Goal: Task Accomplishment & Management: Manage account settings

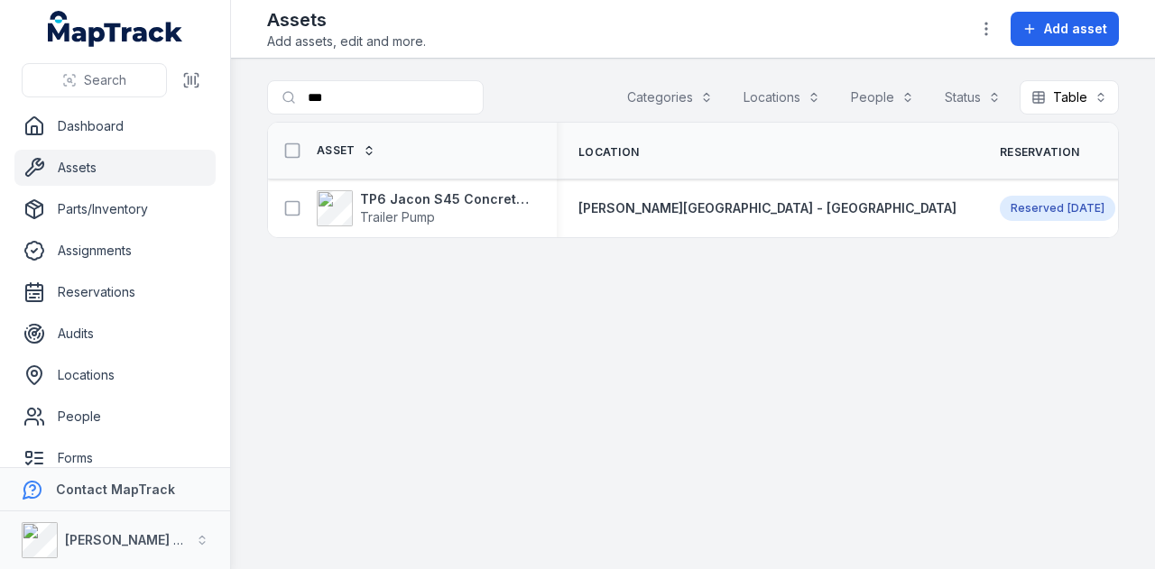
click at [103, 168] on link "Assets" at bounding box center [114, 168] width 201 height 36
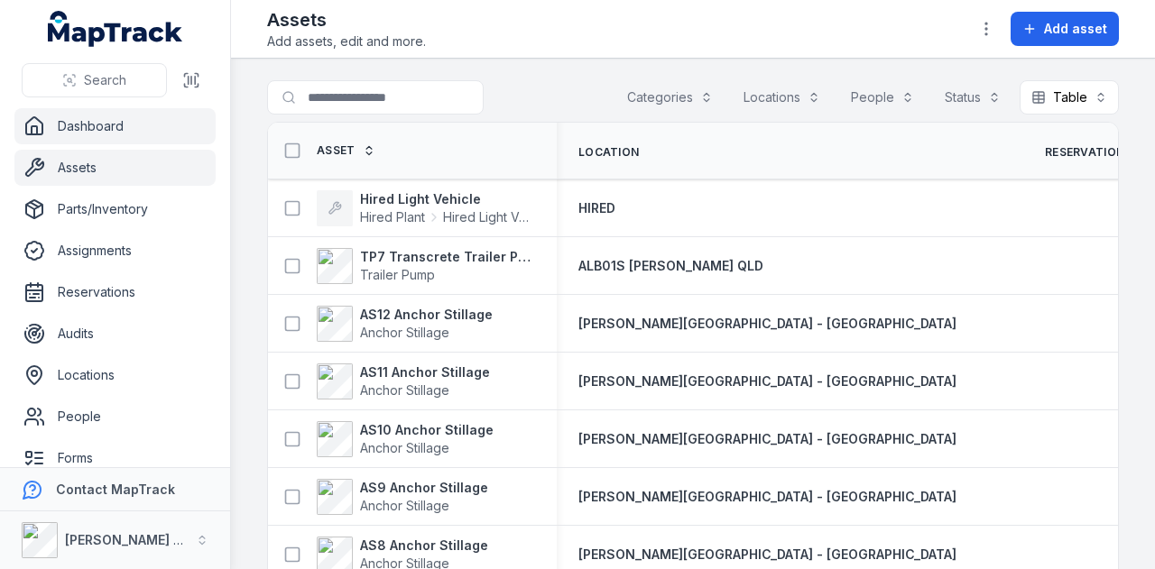
click at [79, 126] on link "Dashboard" at bounding box center [114, 126] width 201 height 36
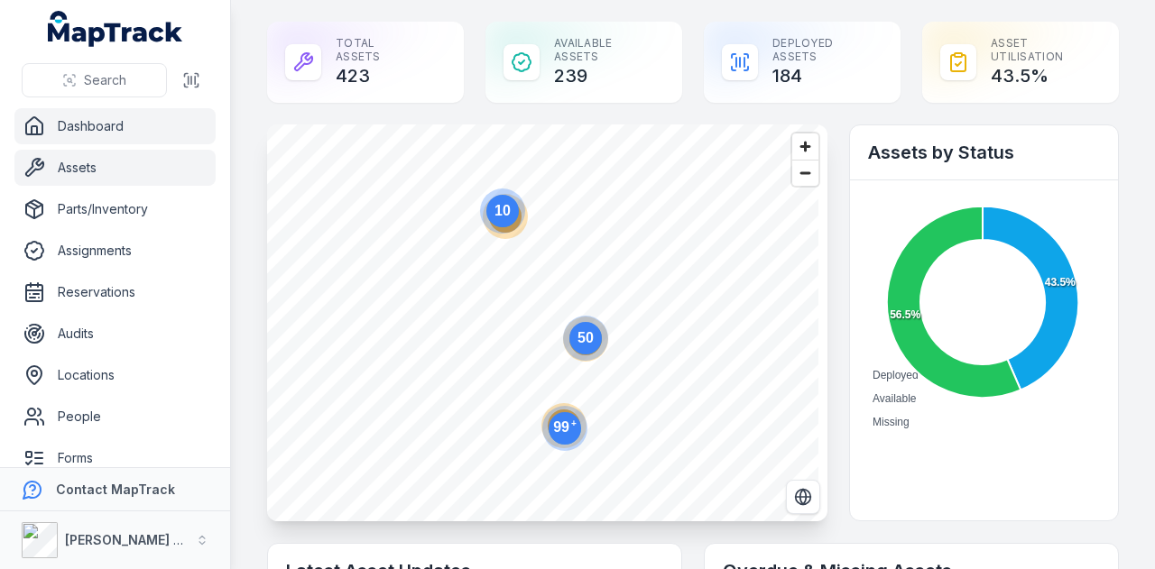
click at [170, 169] on link "Assets" at bounding box center [114, 168] width 201 height 36
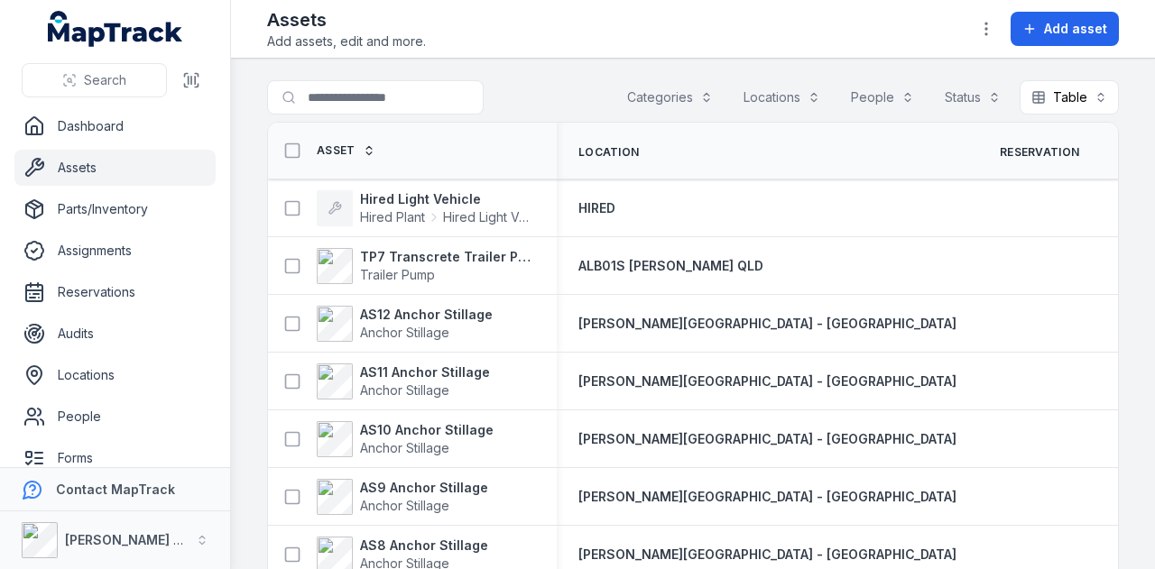
click at [150, 164] on link "Assets" at bounding box center [114, 168] width 201 height 36
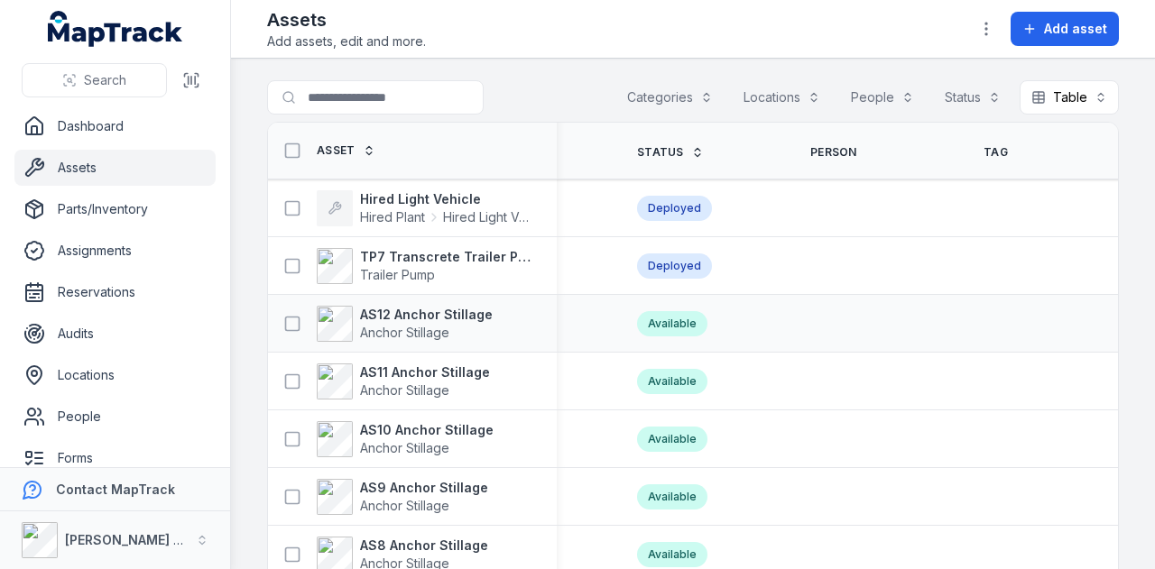
scroll to position [0, 654]
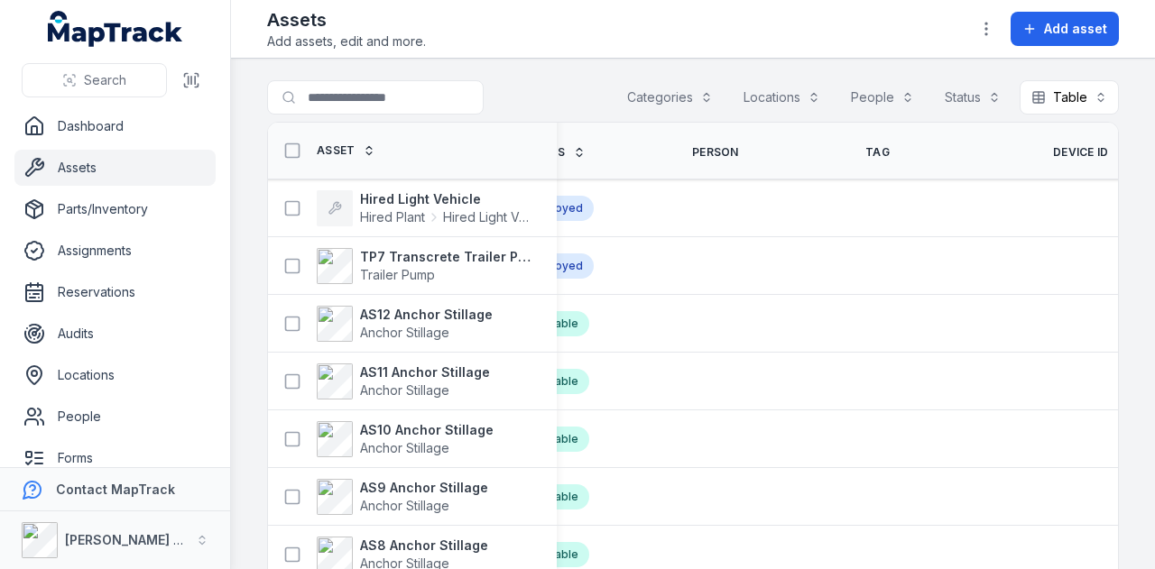
click at [1053, 151] on span "Device ID" at bounding box center [1081, 152] width 56 height 14
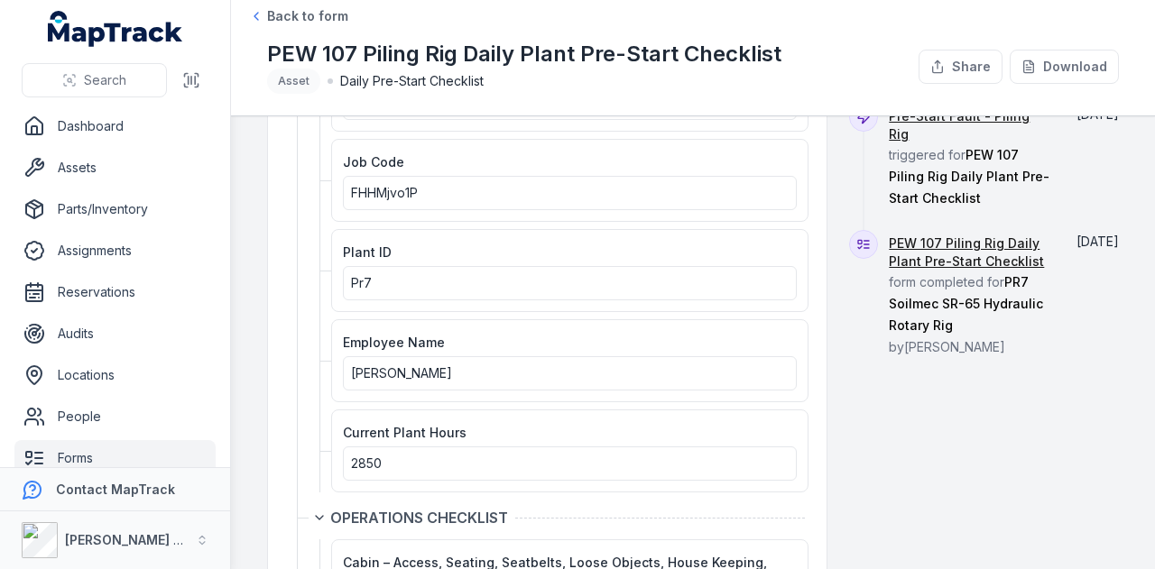
scroll to position [90, 0]
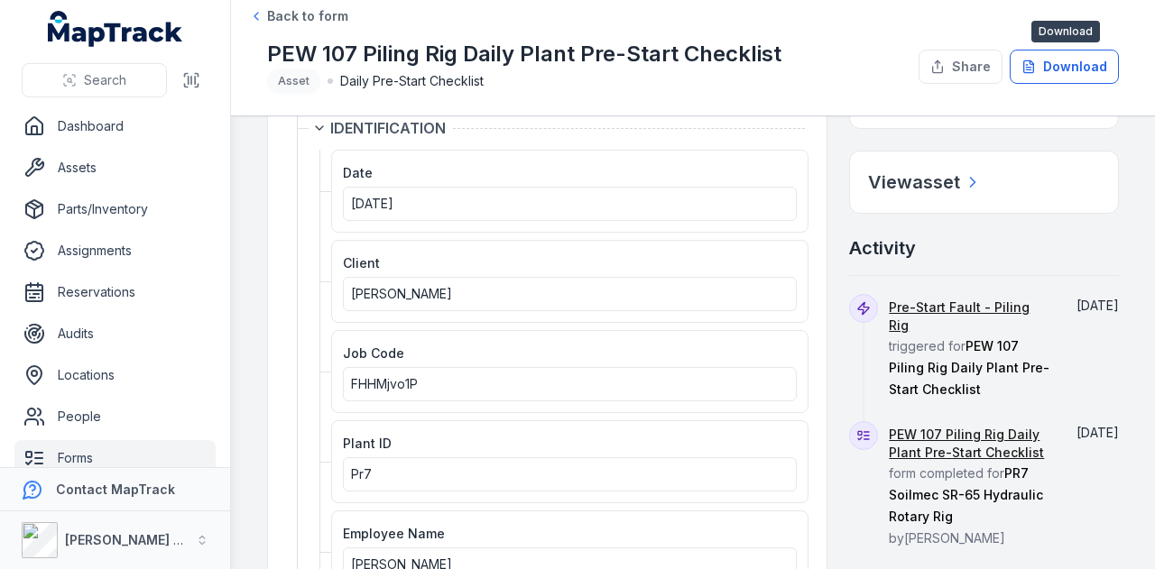
click at [1083, 76] on button "Download" at bounding box center [1063, 67] width 109 height 34
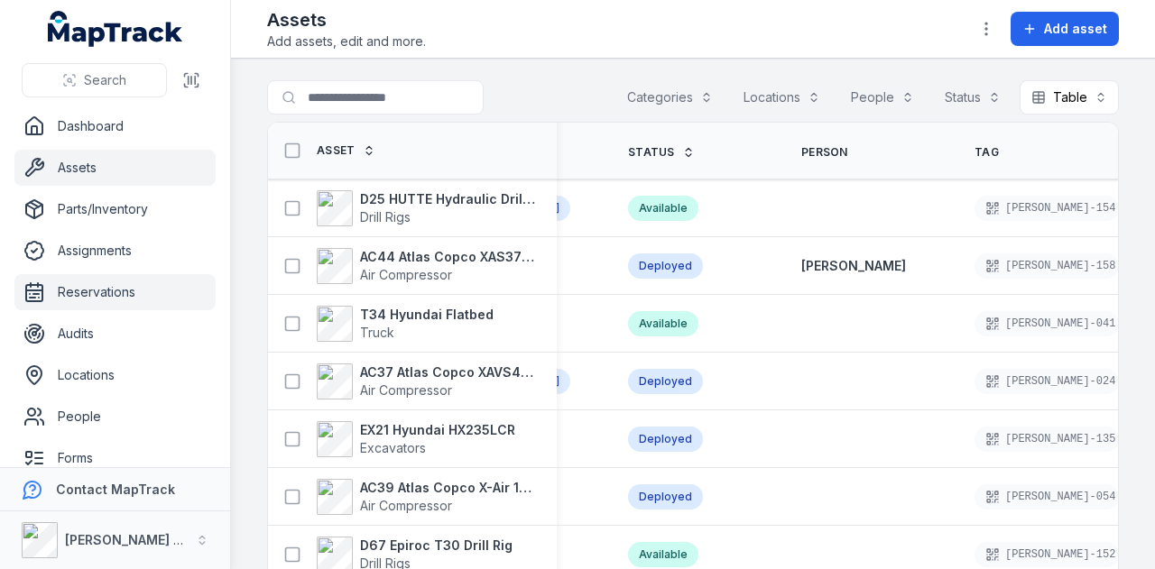
click at [123, 290] on link "Reservations" at bounding box center [114, 292] width 201 height 36
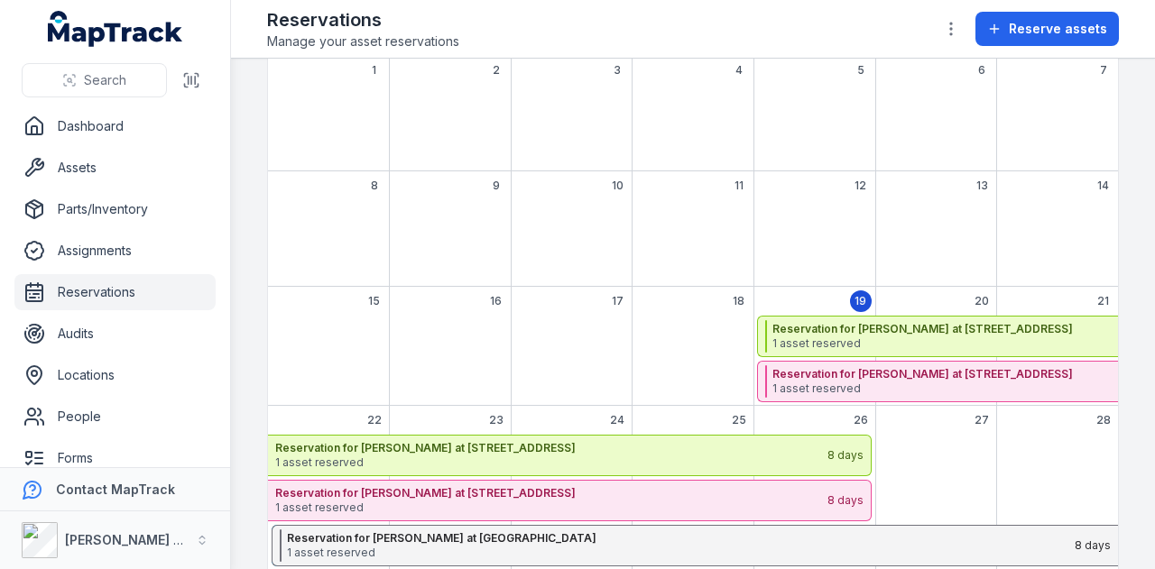
scroll to position [180, 0]
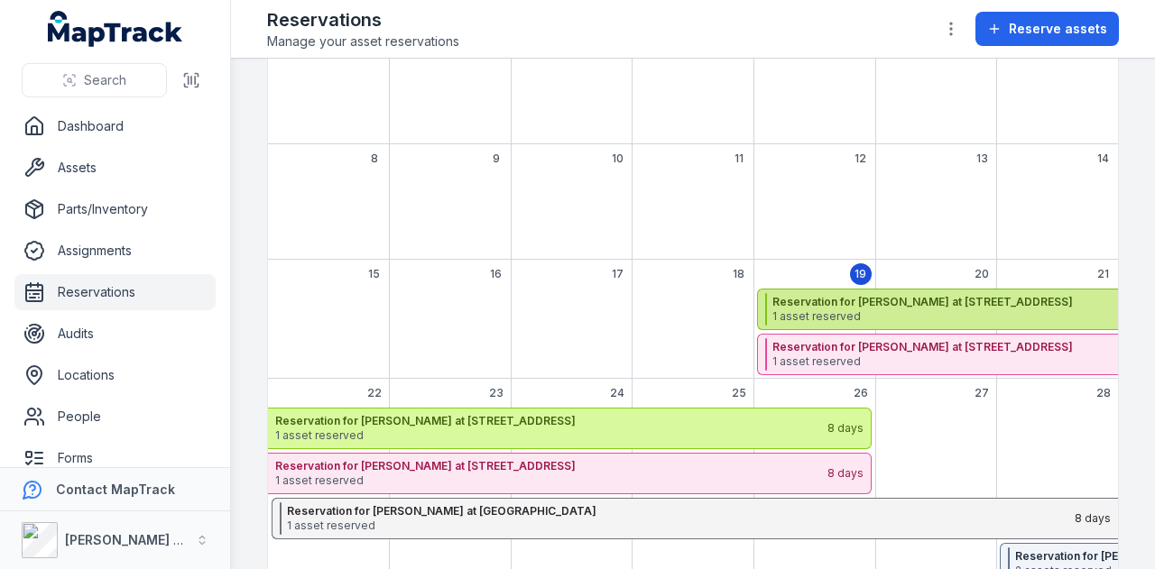
click at [933, 300] on strong "Reservation for Kristen Melvin at CJG05A Hunter Street West" at bounding box center [1165, 302] width 786 height 14
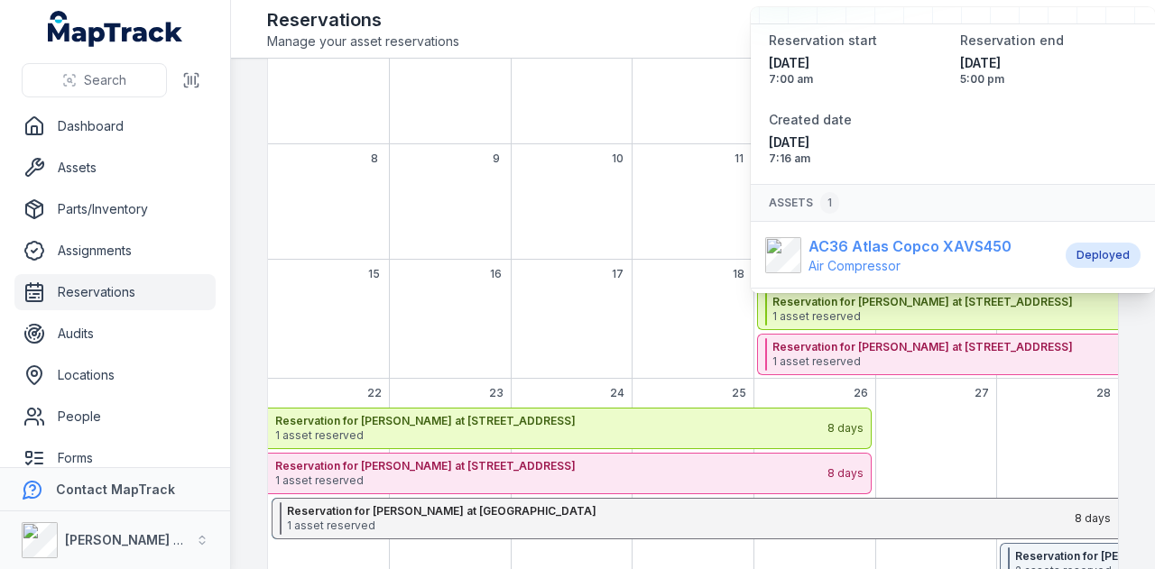
scroll to position [112, 0]
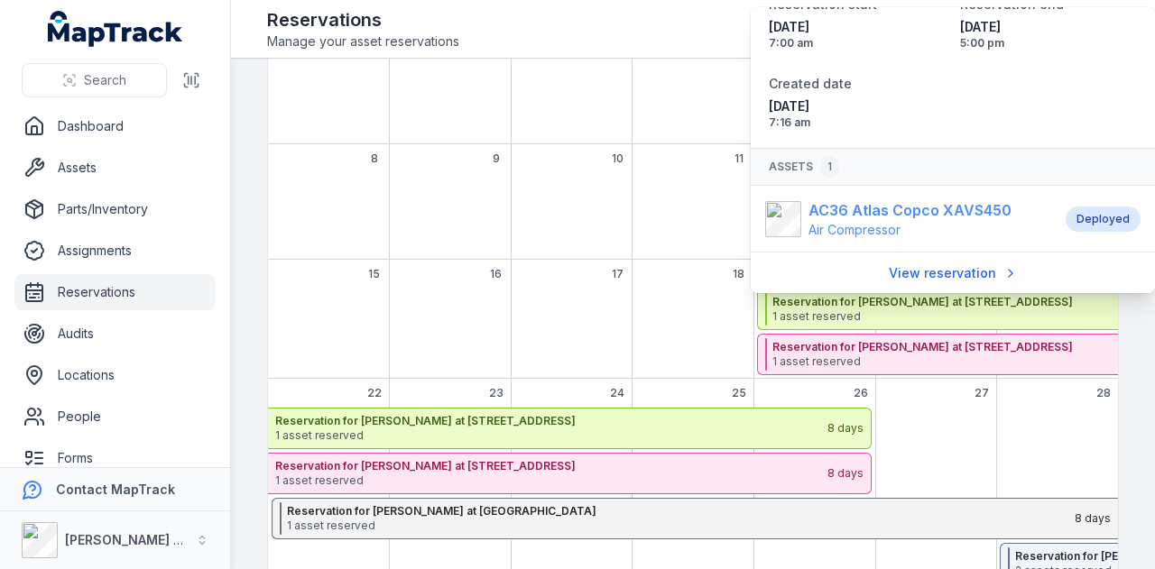
click at [894, 211] on strong "AC36 Atlas Copco XAVS450" at bounding box center [909, 210] width 203 height 22
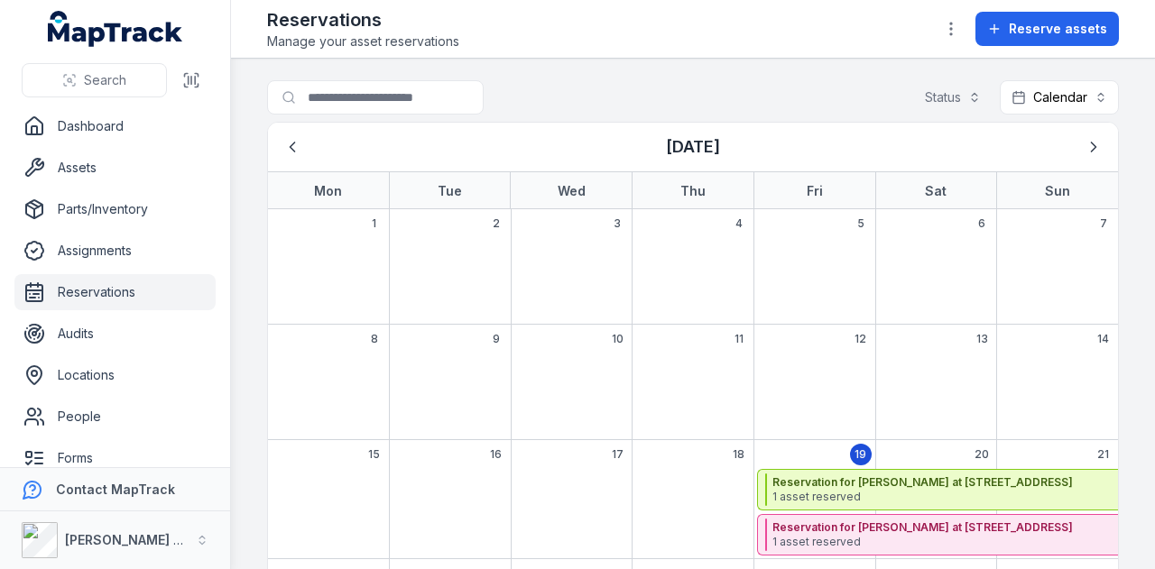
scroll to position [180, 0]
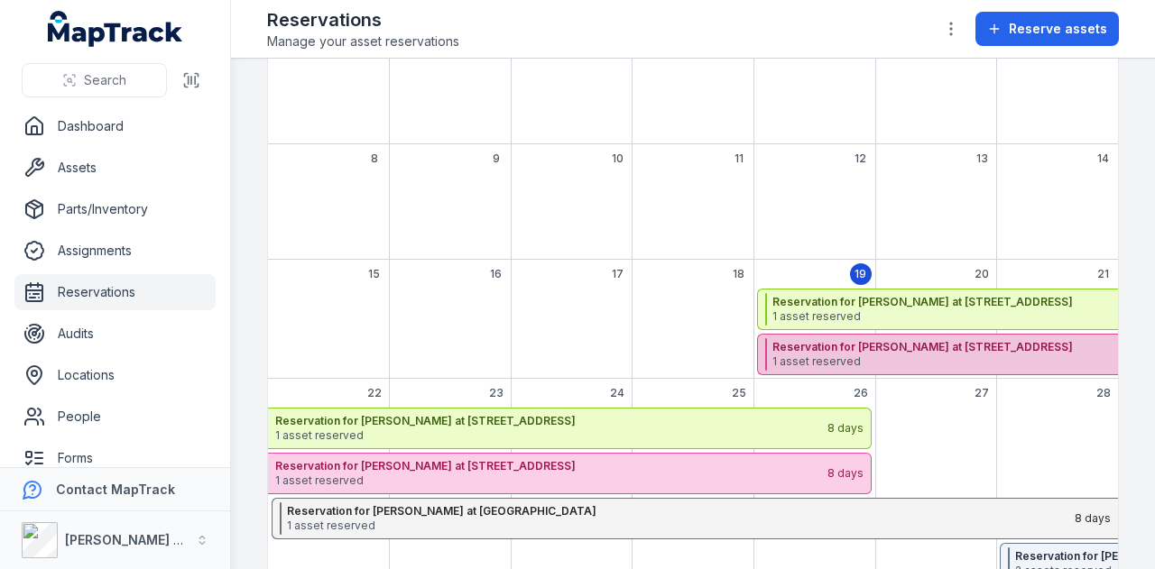
click at [853, 360] on span "1 asset reserved" at bounding box center [1165, 362] width 786 height 14
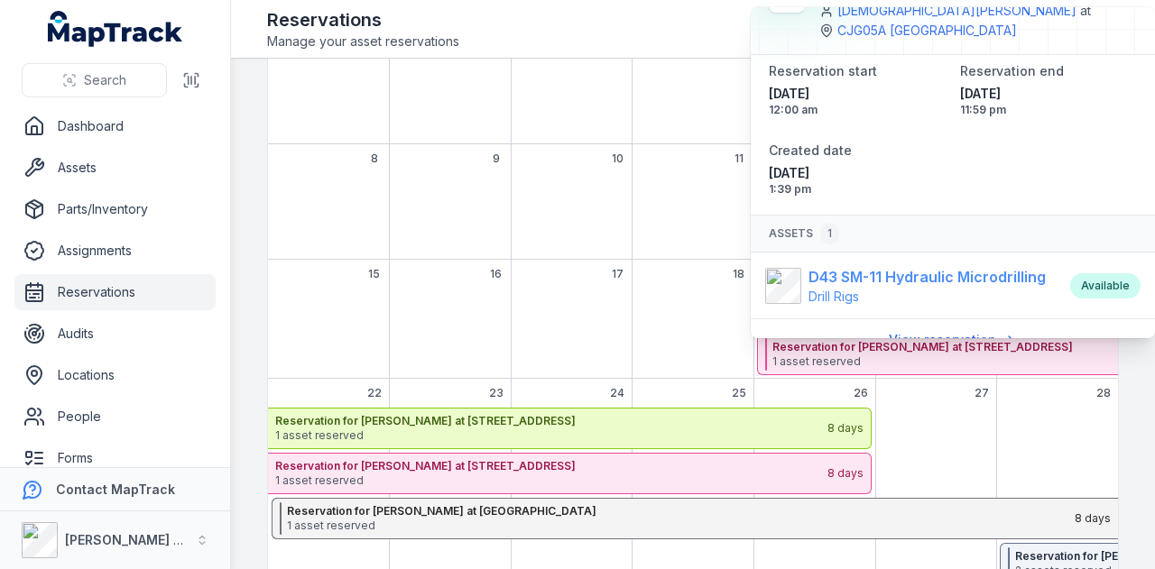
scroll to position [67, 0]
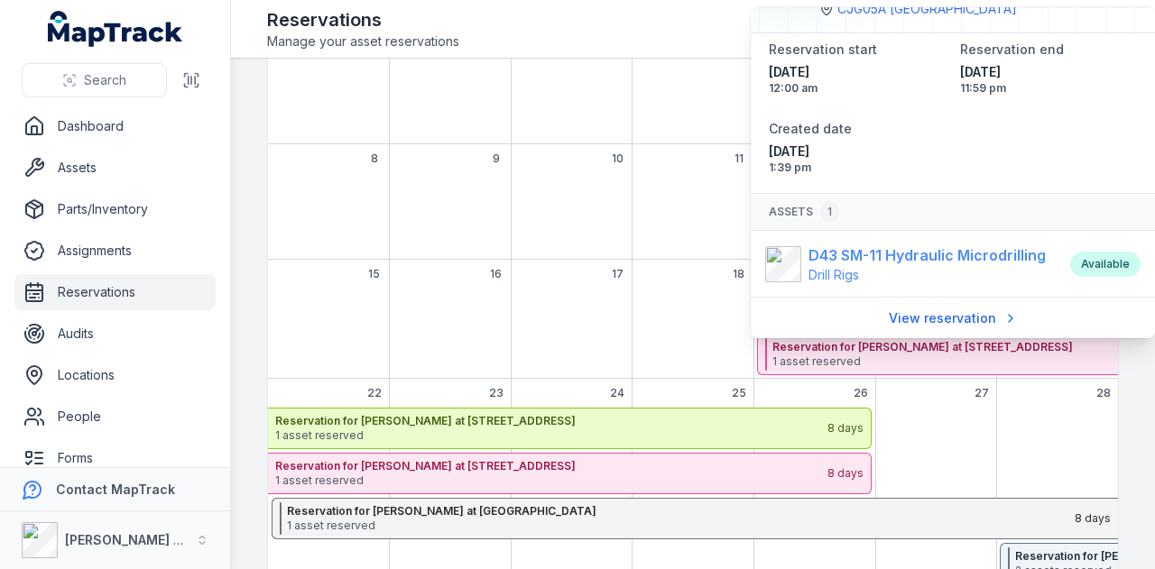
click at [858, 256] on strong "D43 SM-11 Hydraulic Microdrilling" at bounding box center [926, 255] width 237 height 22
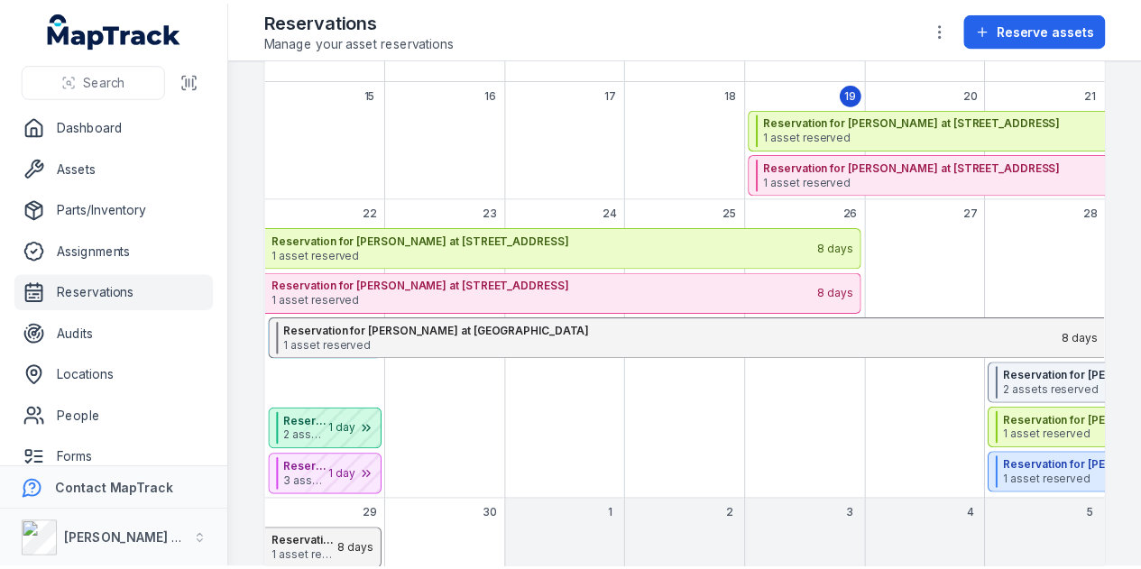
scroll to position [451, 0]
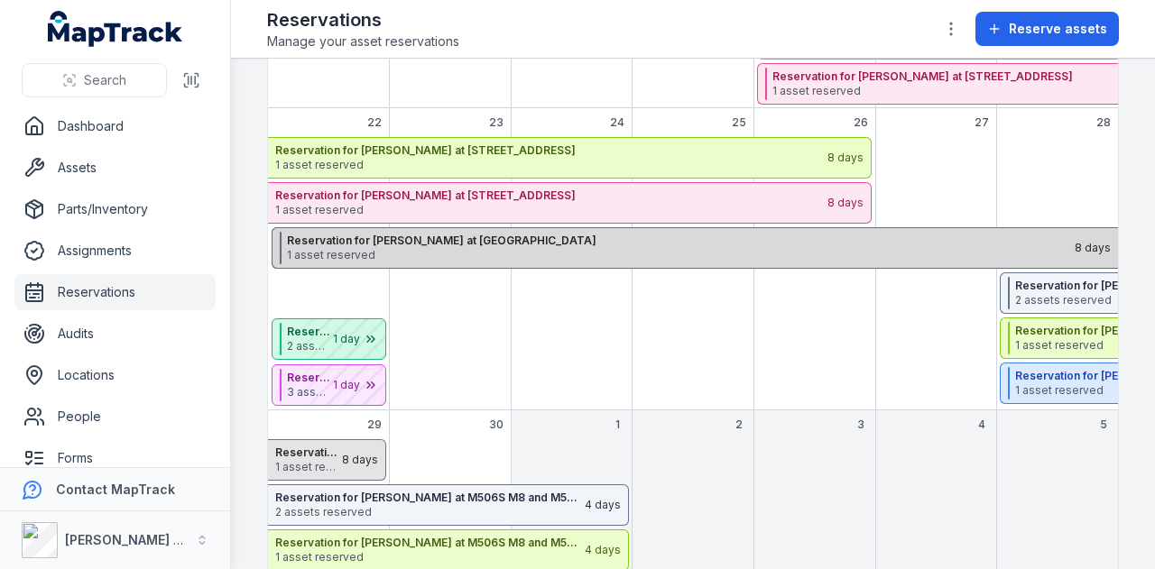
click at [552, 243] on strong "Reservation for Kristen Melvin at CJG06A Hunter Street East" at bounding box center [680, 241] width 786 height 14
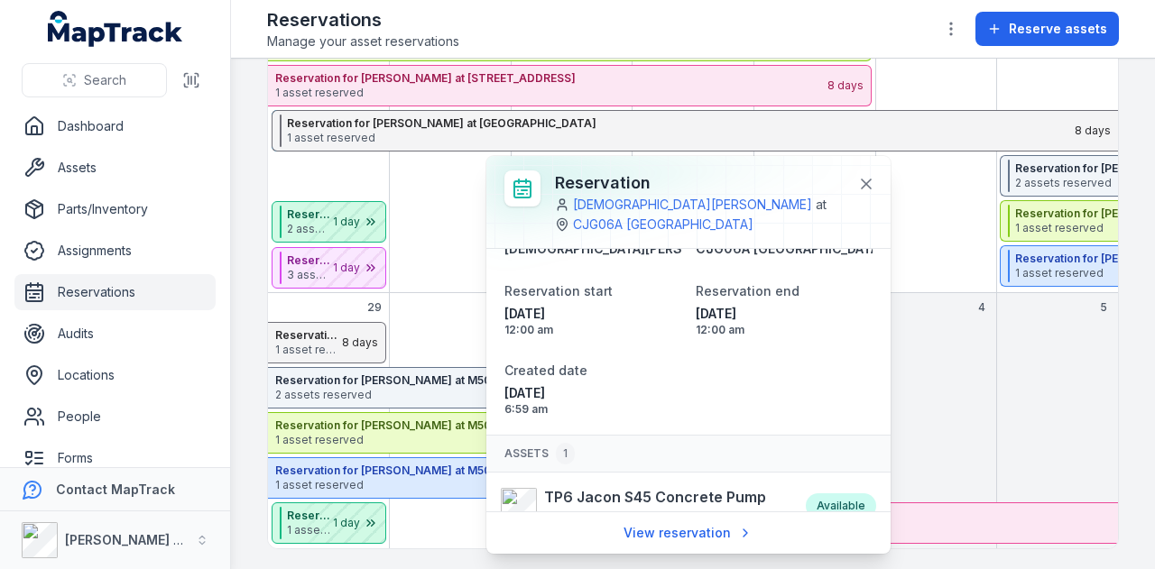
scroll to position [78, 0]
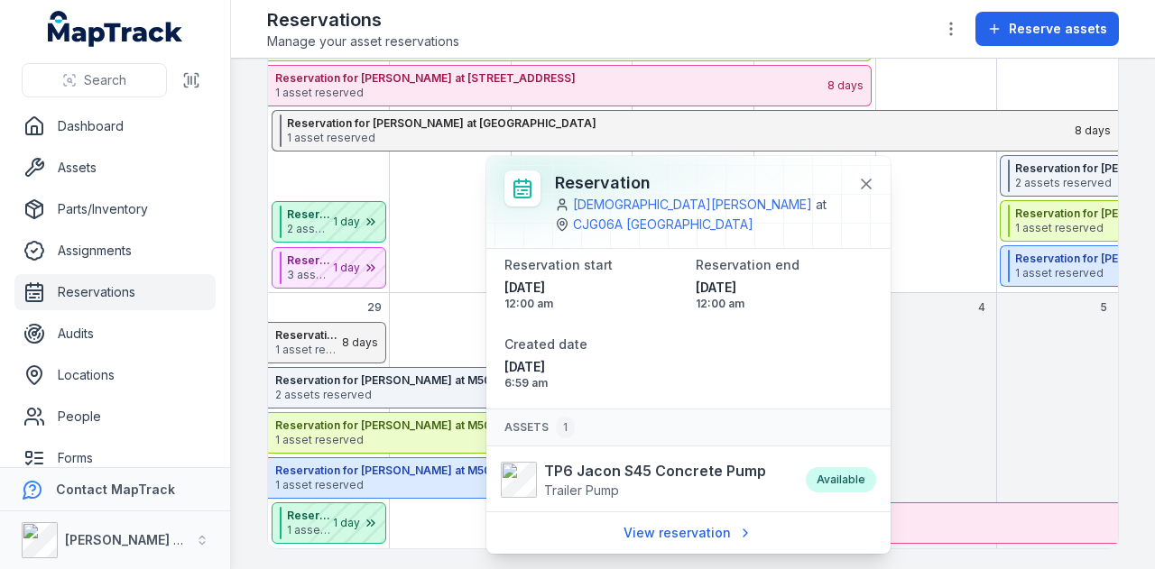
click at [935, 365] on div "September 2025" at bounding box center [936, 435] width 122 height 226
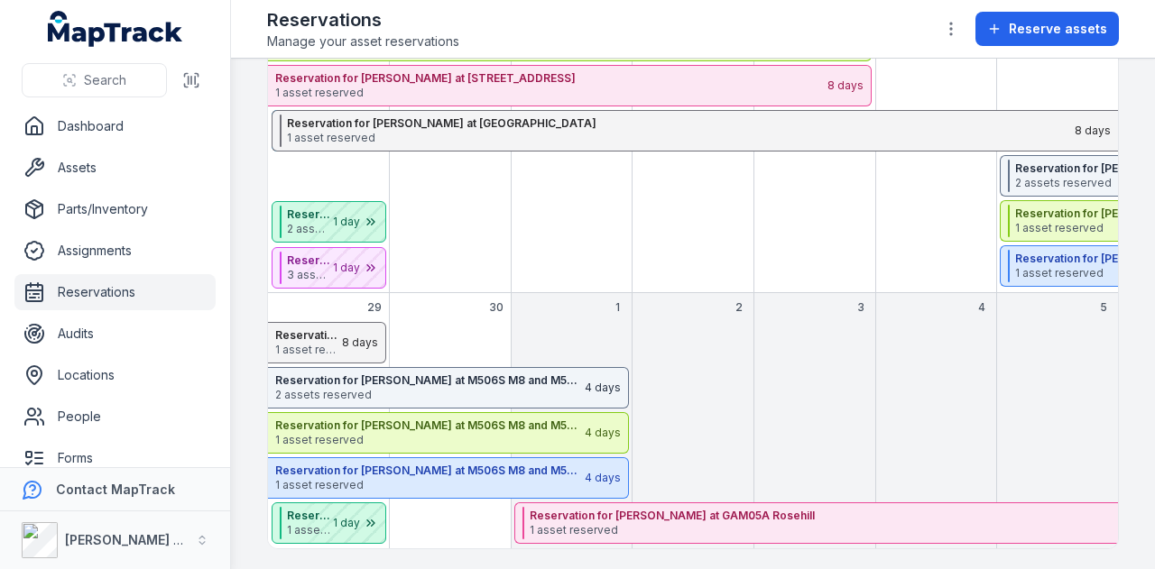
scroll to position [298, 0]
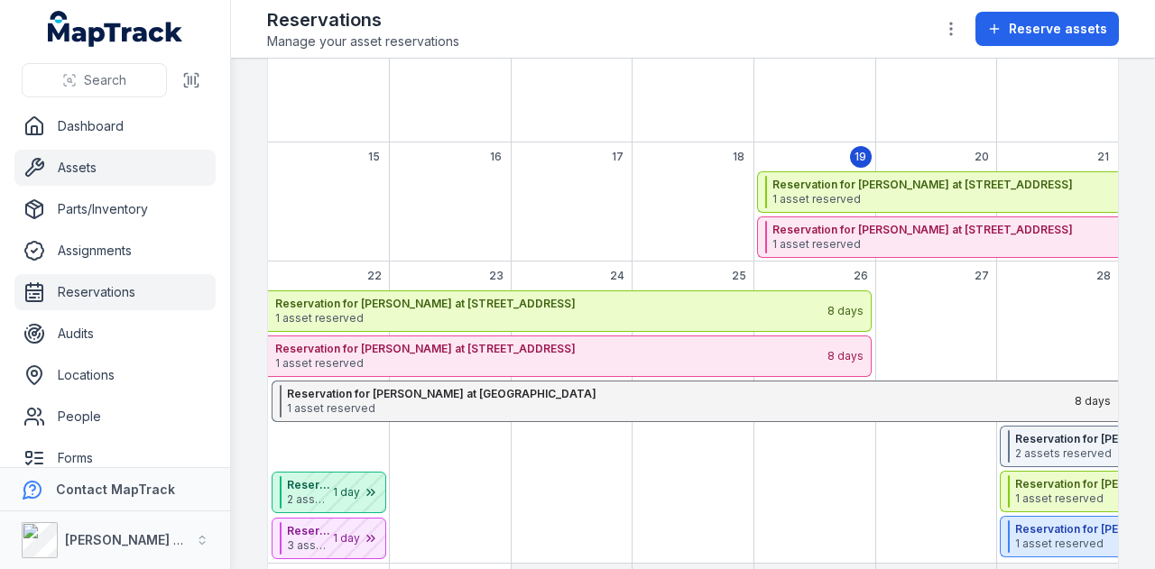
click at [101, 176] on link "Assets" at bounding box center [114, 168] width 201 height 36
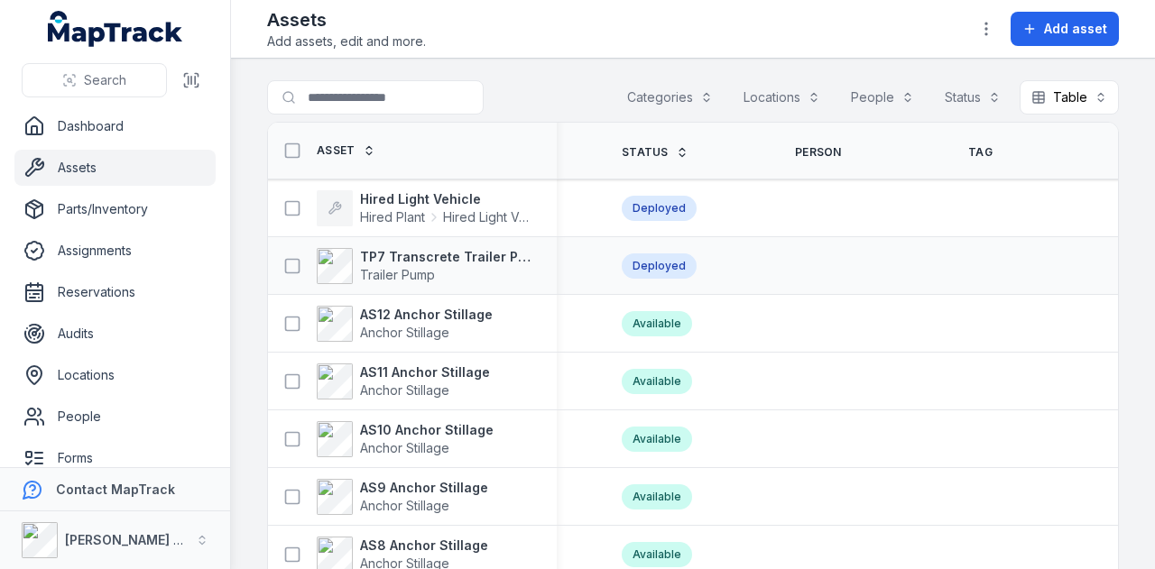
scroll to position [0, 654]
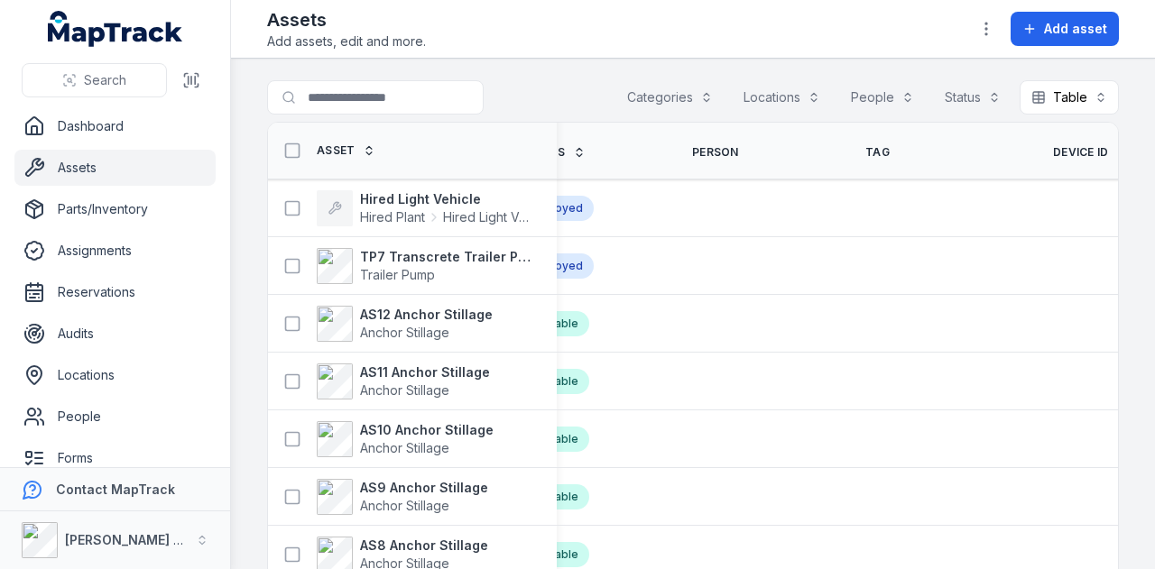
click at [1053, 151] on span "Device ID" at bounding box center [1081, 152] width 56 height 14
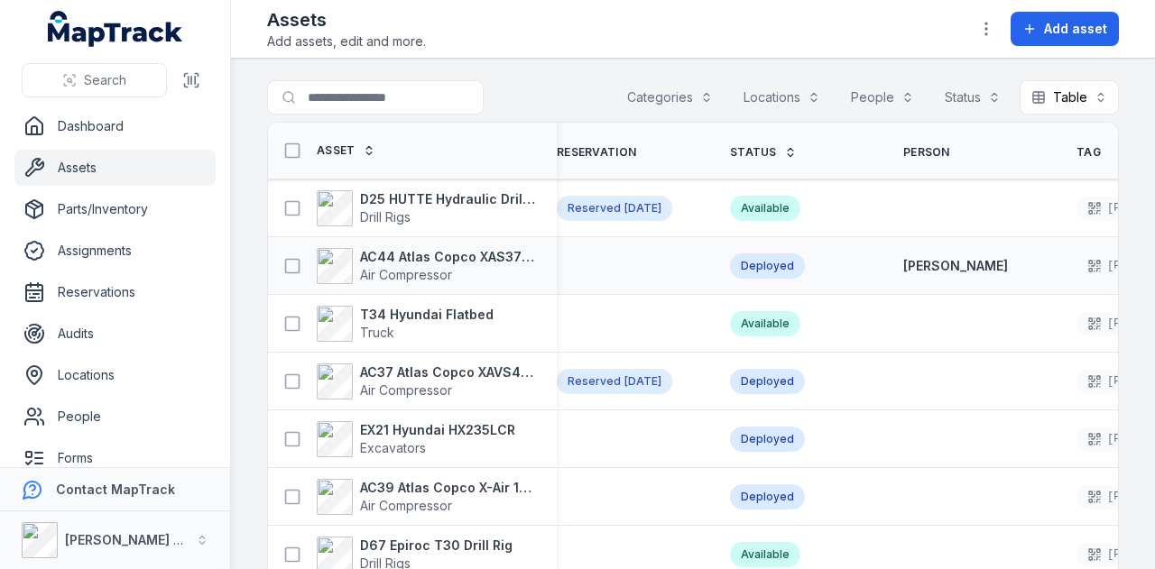
scroll to position [0, 545]
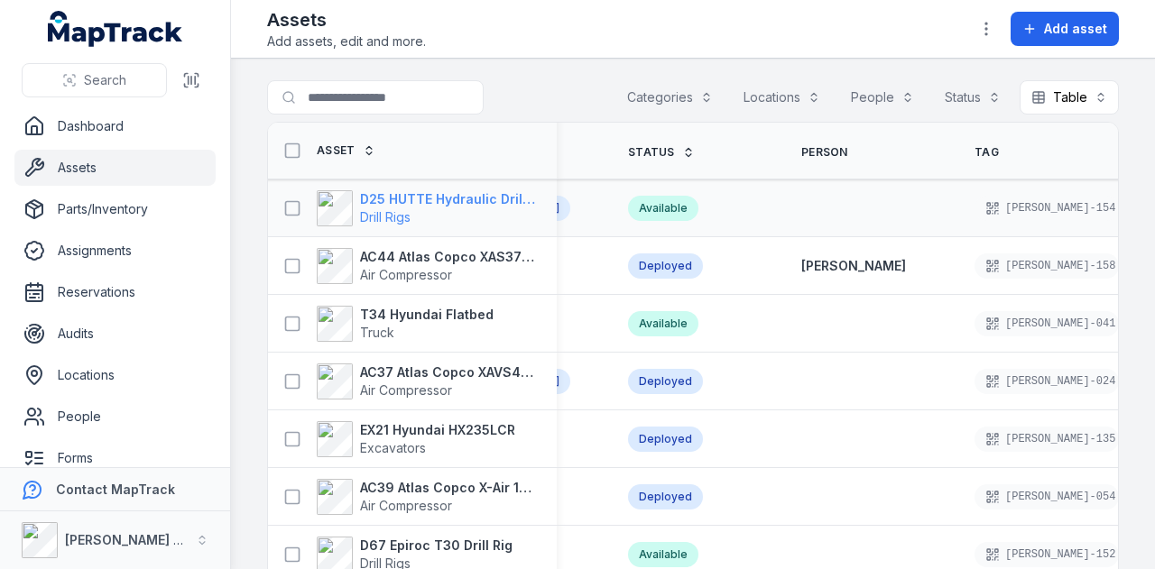
click at [455, 203] on strong "D25 HUTTE Hydraulic Drill Rig" at bounding box center [447, 199] width 175 height 18
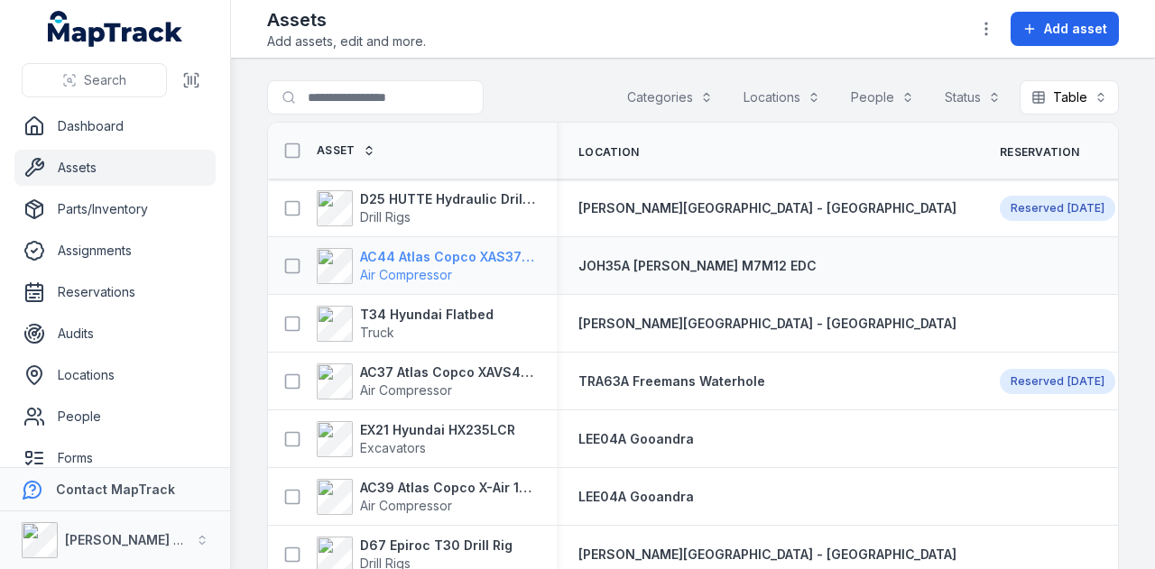
click at [419, 256] on strong "AC44 Atlas Copco XAS375TA" at bounding box center [447, 257] width 175 height 18
click at [469, 374] on strong "AC37 Atlas Copco XAVS450" at bounding box center [447, 373] width 175 height 18
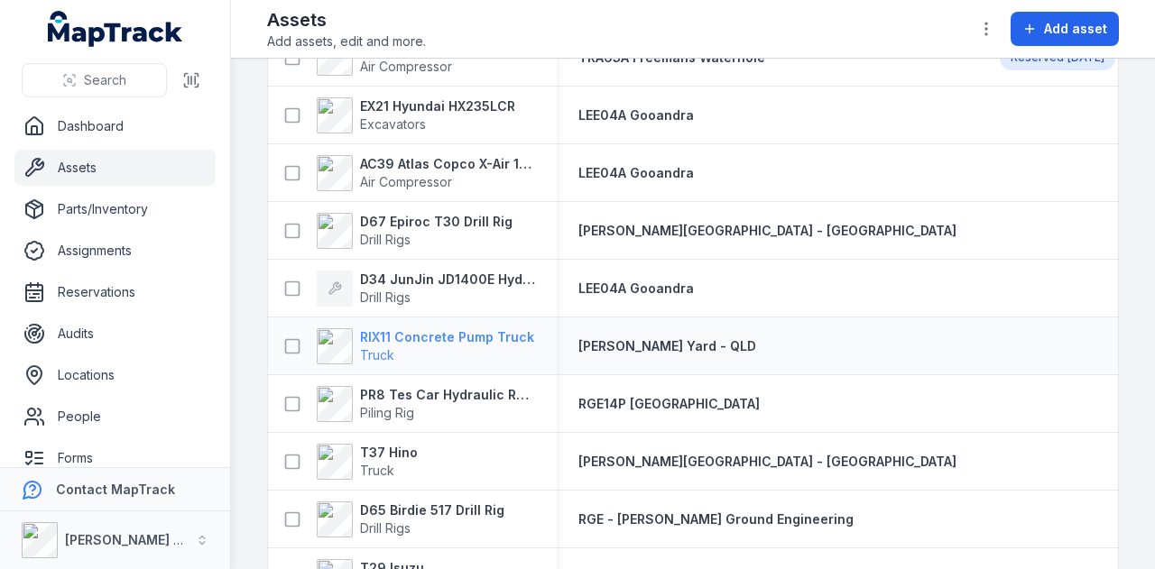
scroll to position [361, 0]
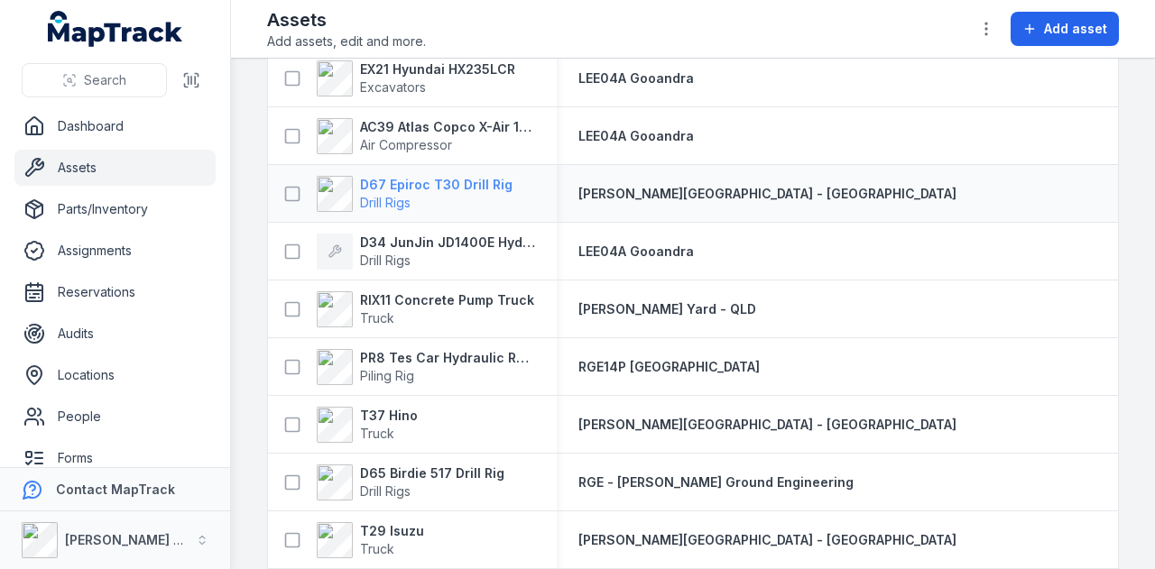
click at [455, 188] on strong "D67 Epiroc T30 Drill Rig" at bounding box center [436, 185] width 152 height 18
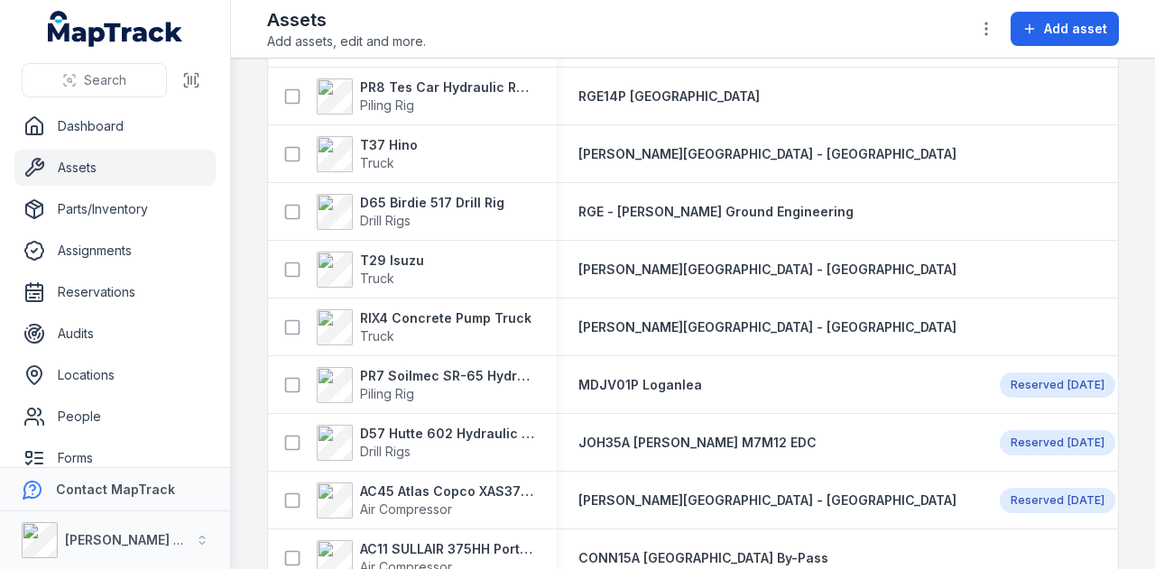
scroll to position [541, 0]
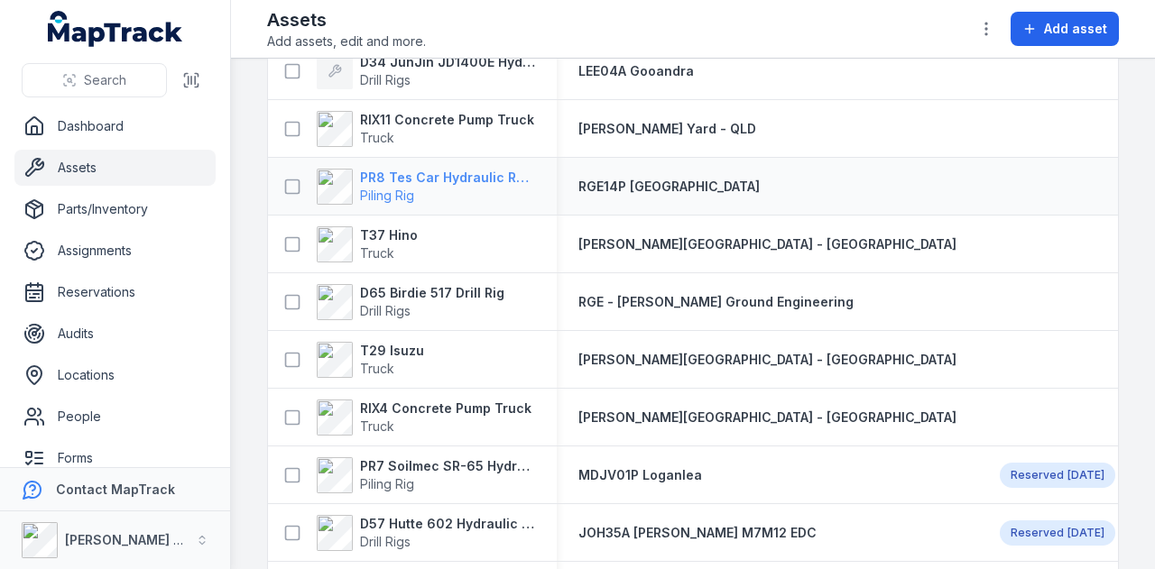
click at [441, 169] on strong "PR8 Tes Car Hydraulic Rotary Rig" at bounding box center [447, 178] width 175 height 18
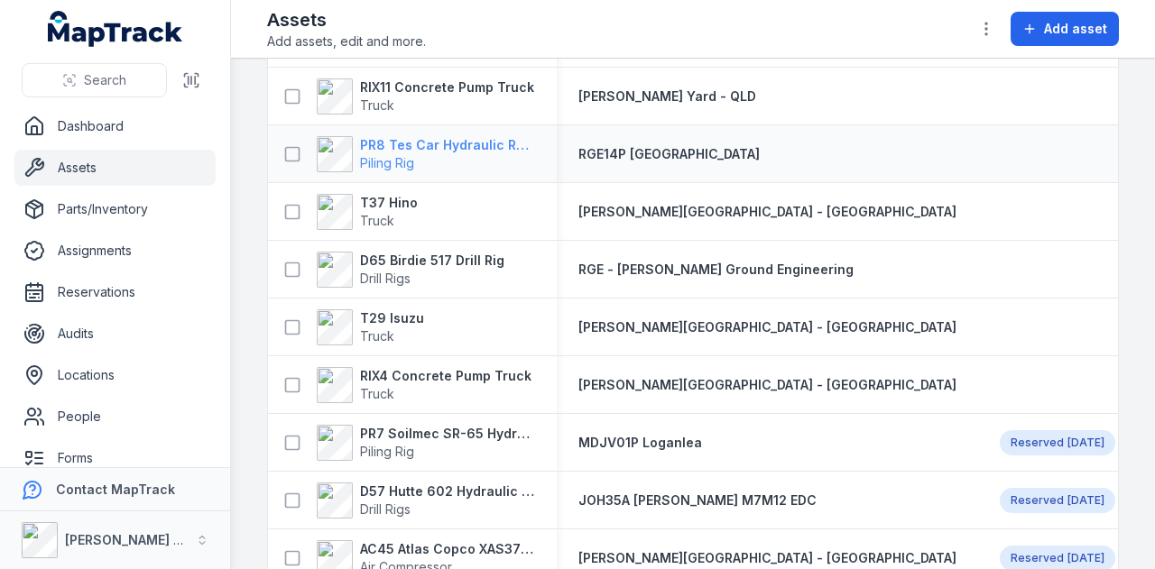
scroll to position [631, 0]
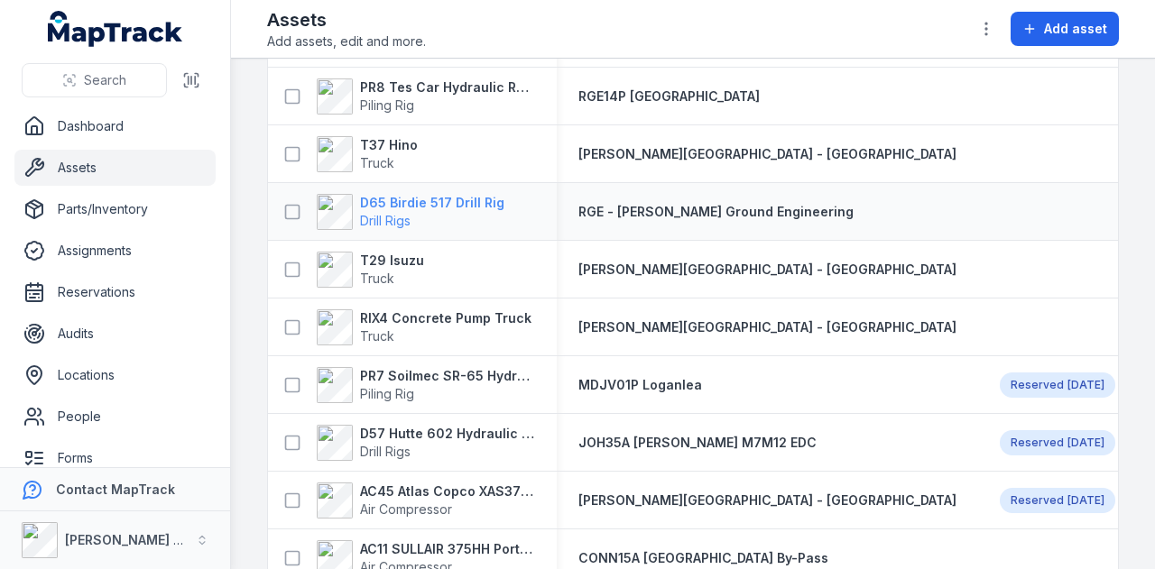
click at [464, 196] on strong "D65 Birdie 517 Drill Rig" at bounding box center [432, 203] width 144 height 18
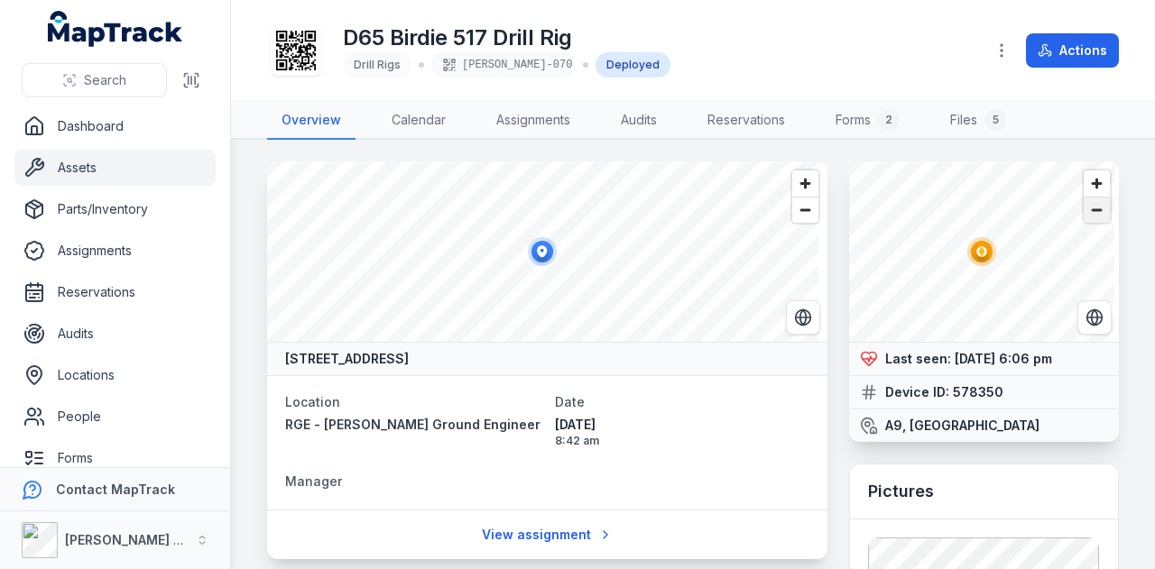
click at [1083, 221] on span "Zoom out" at bounding box center [1096, 210] width 26 height 25
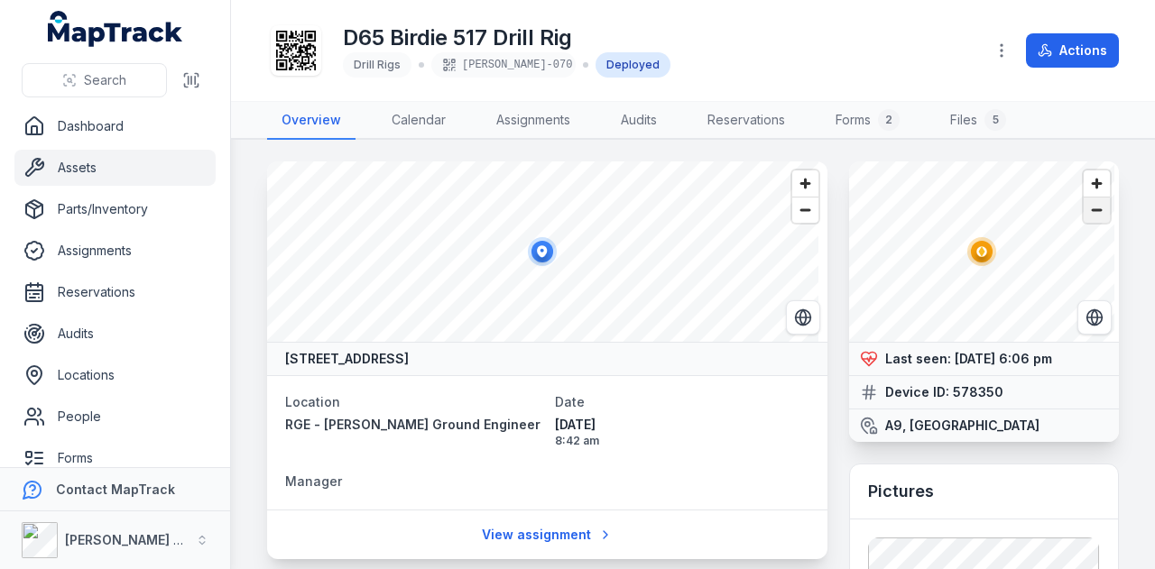
click at [1083, 221] on span "Zoom out" at bounding box center [1096, 210] width 26 height 25
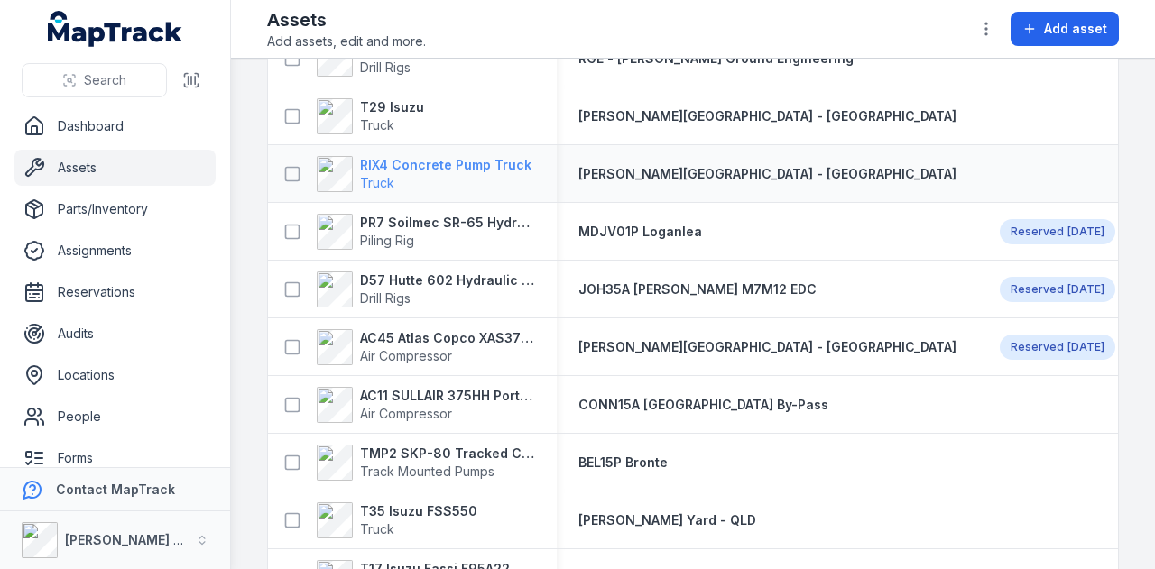
scroll to position [812, 0]
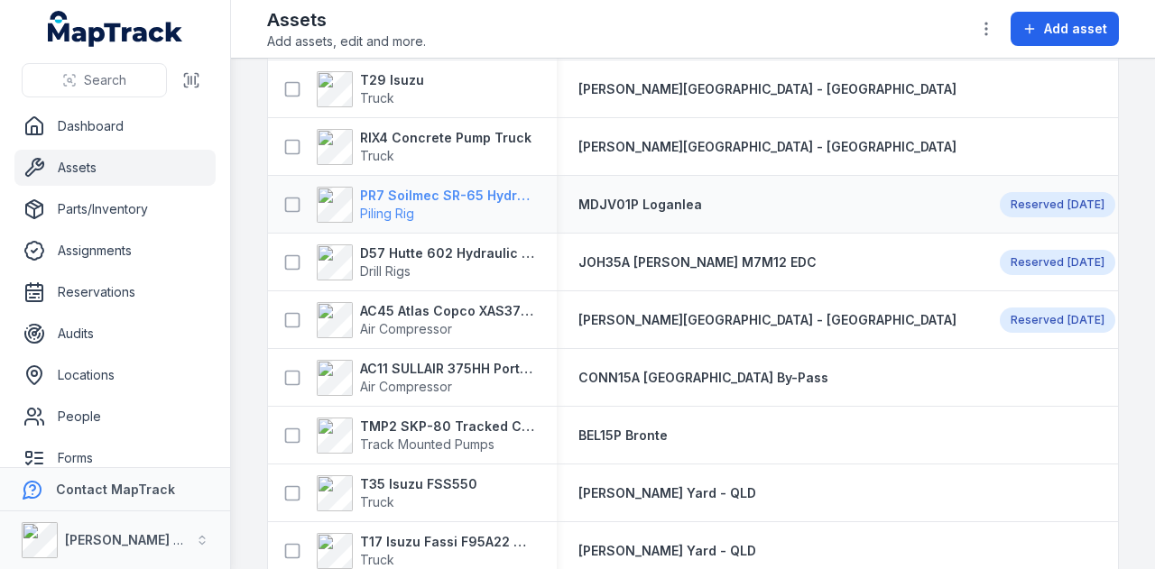
click at [442, 201] on strong "PR7 Soilmec SR-65 Hydraulic Rotary Rig" at bounding box center [447, 196] width 175 height 18
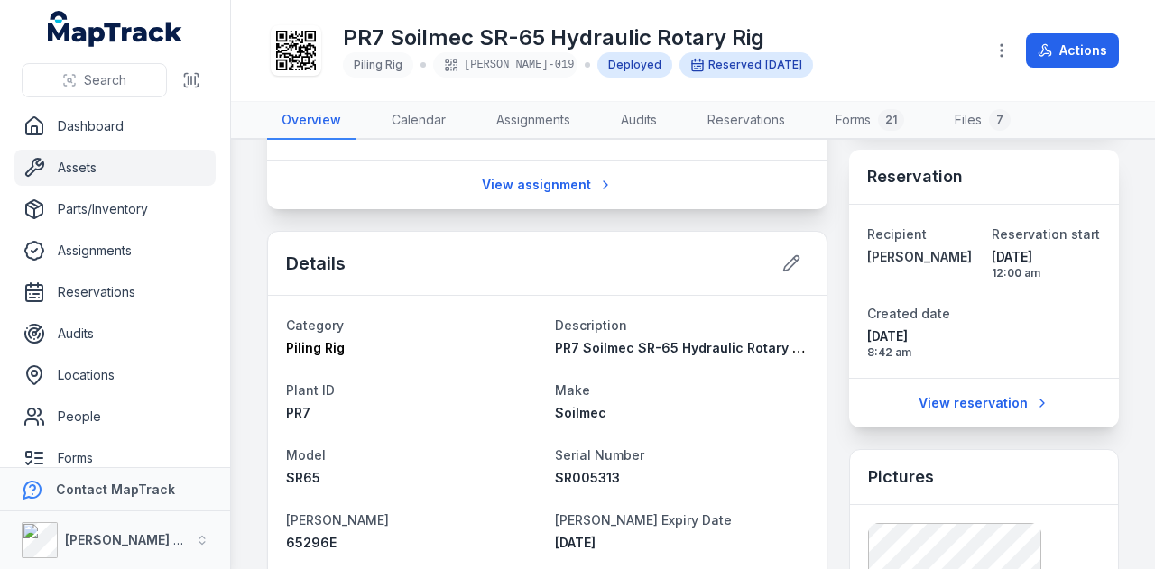
scroll to position [361, 0]
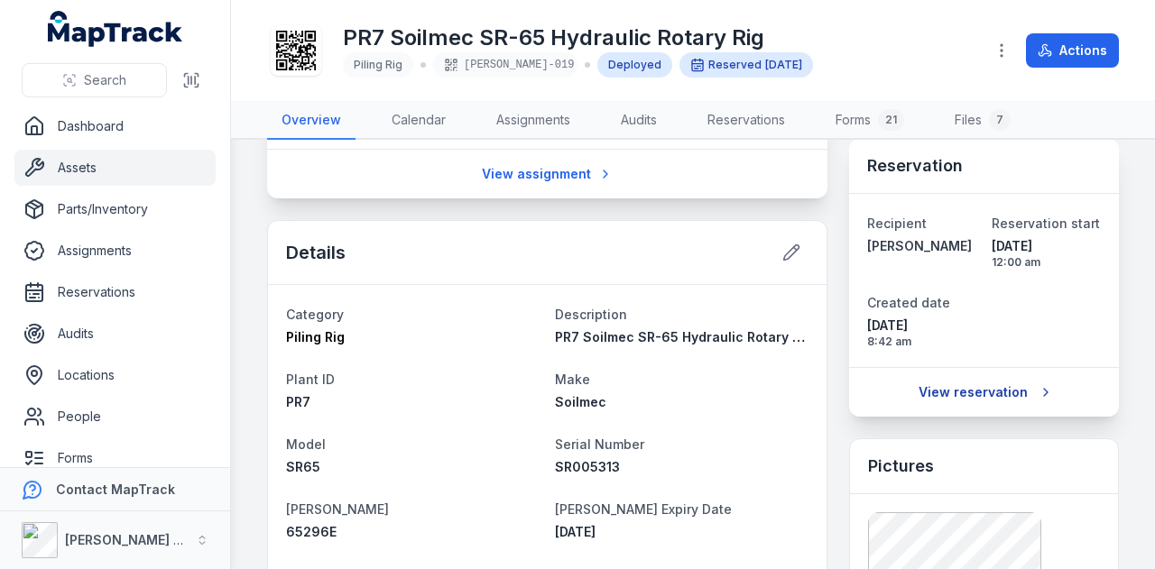
click at [976, 399] on link "View reservation" at bounding box center [984, 392] width 154 height 34
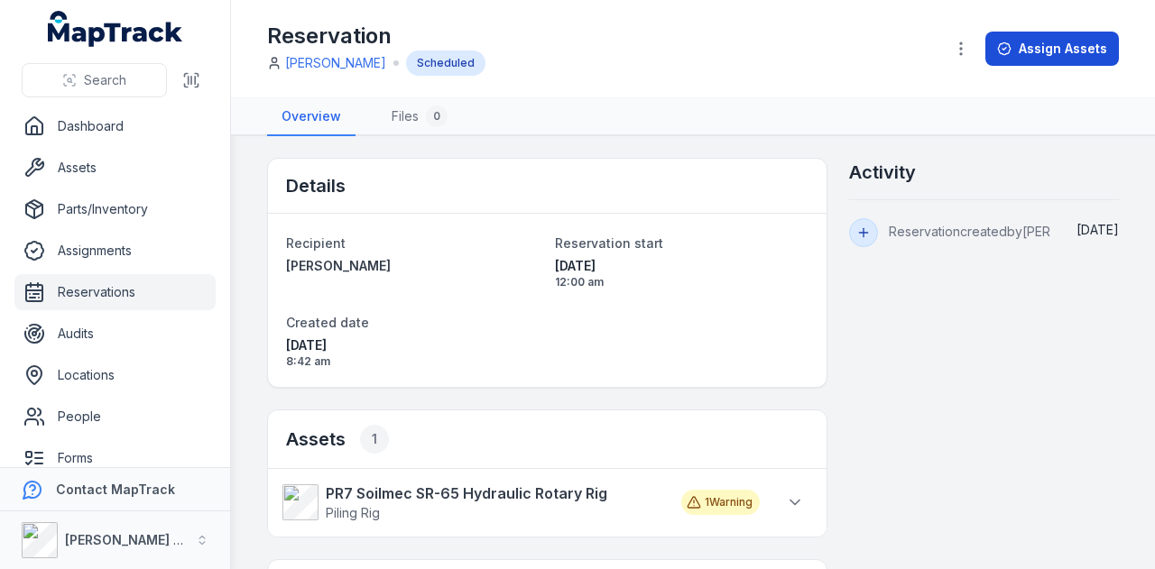
click at [1029, 50] on button "Assign Assets" at bounding box center [1052, 49] width 134 height 34
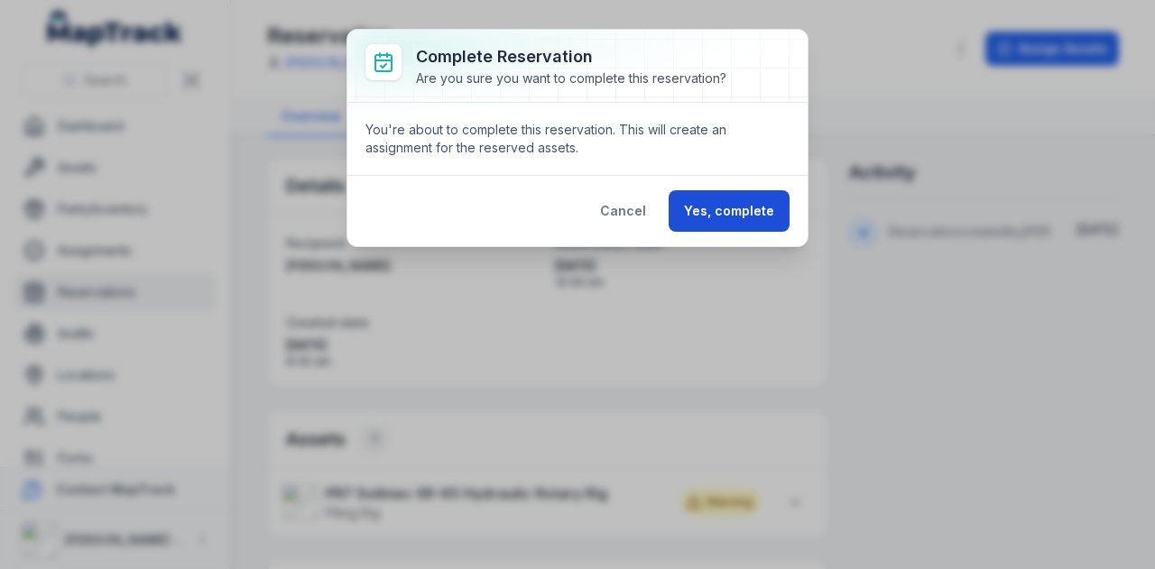
click at [739, 214] on button "Yes, complete" at bounding box center [728, 210] width 121 height 41
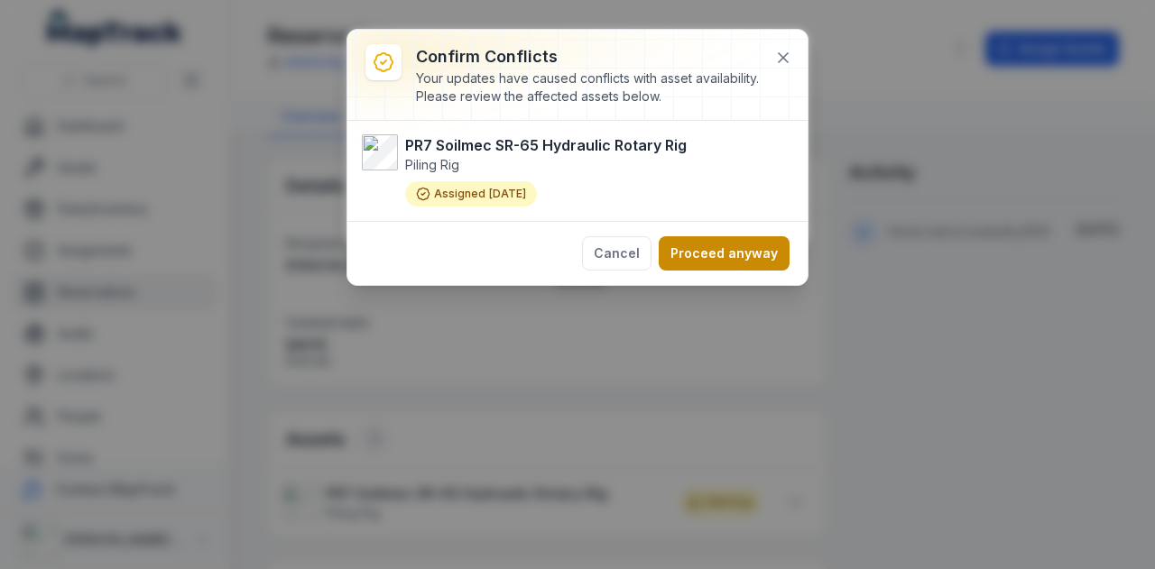
click at [742, 255] on button "Proceed anyway" at bounding box center [724, 253] width 131 height 34
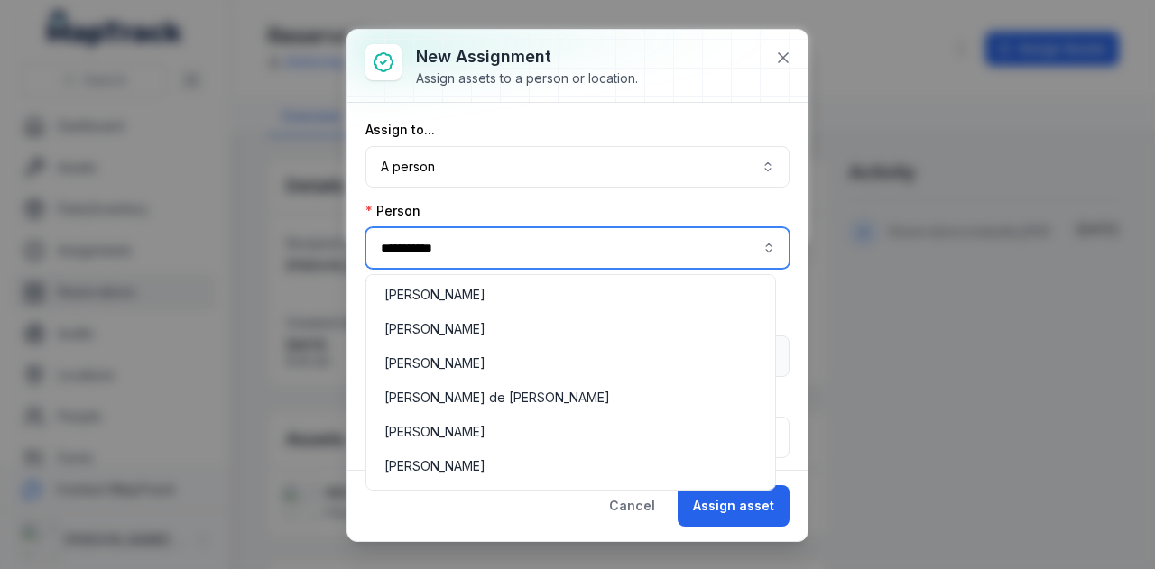
type input "**********"
click at [671, 249] on input "**********" at bounding box center [577, 247] width 424 height 41
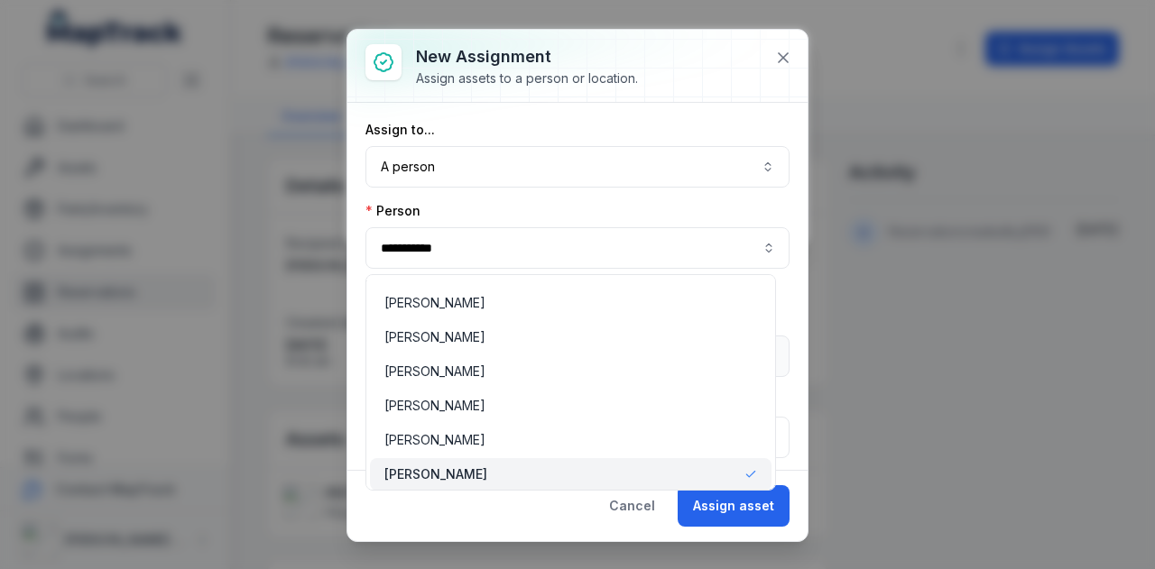
click at [648, 169] on div "**********" at bounding box center [577, 289] width 424 height 337
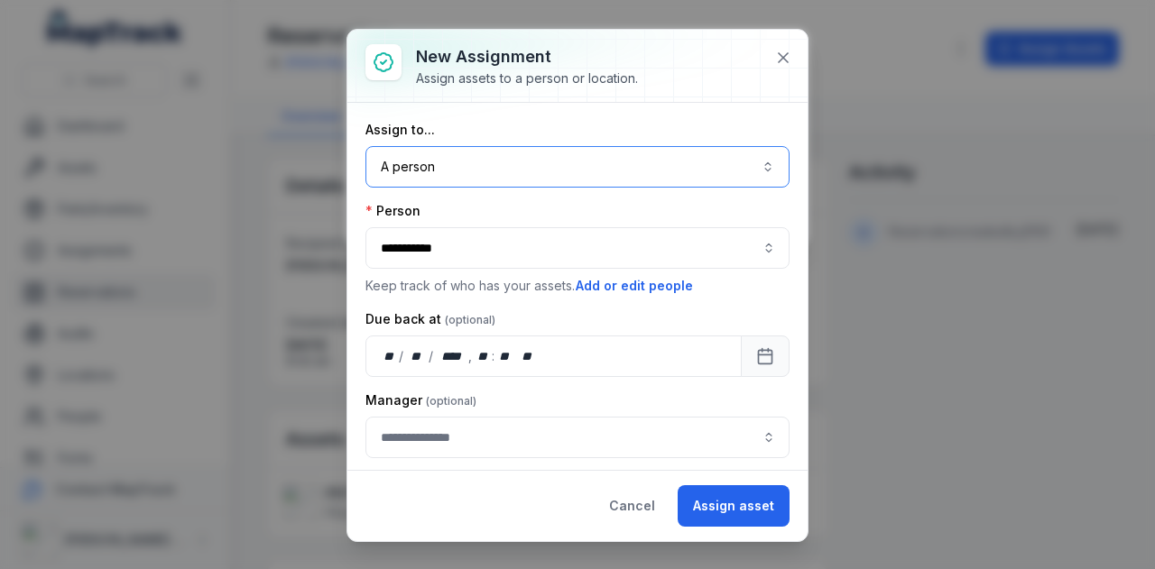
click at [602, 176] on button "A person ******" at bounding box center [577, 166] width 424 height 41
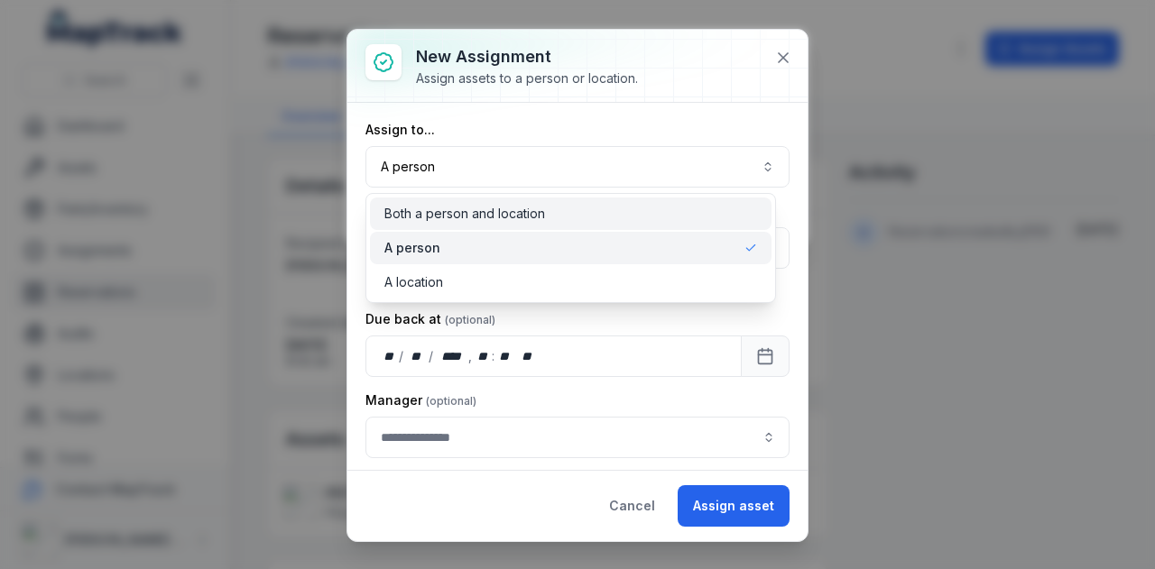
click at [588, 217] on div "Both a person and location" at bounding box center [570, 214] width 373 height 18
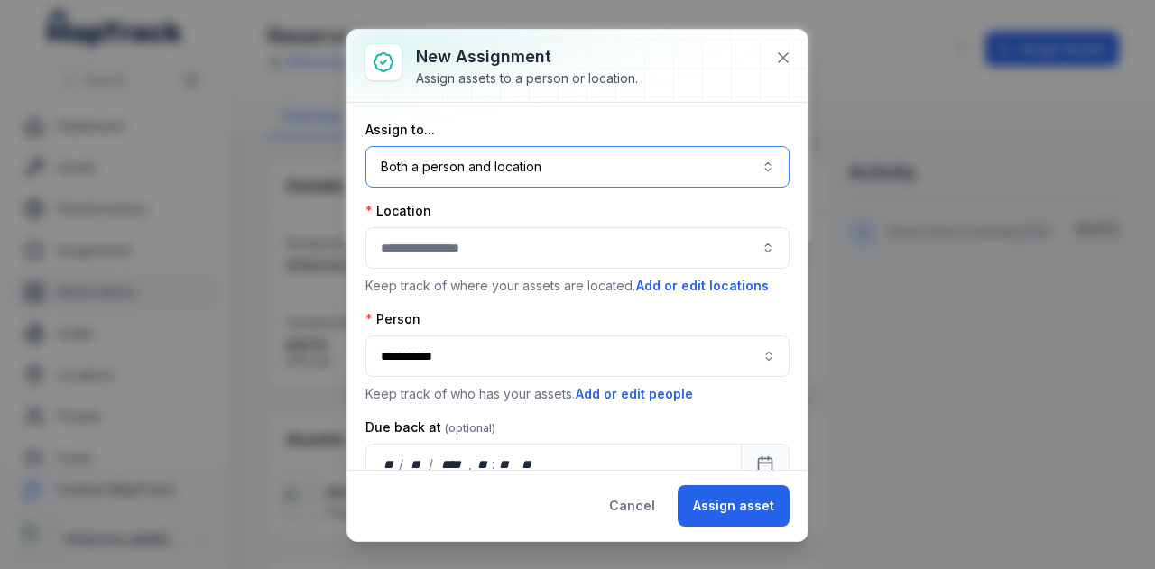
click at [530, 244] on button "button" at bounding box center [577, 247] width 424 height 41
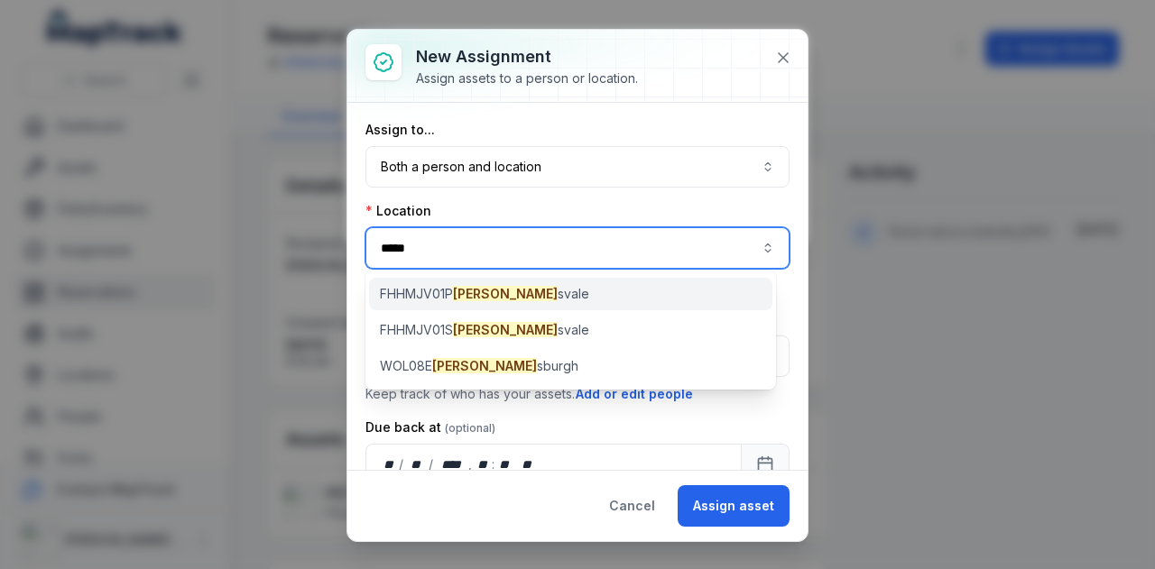
type input "*****"
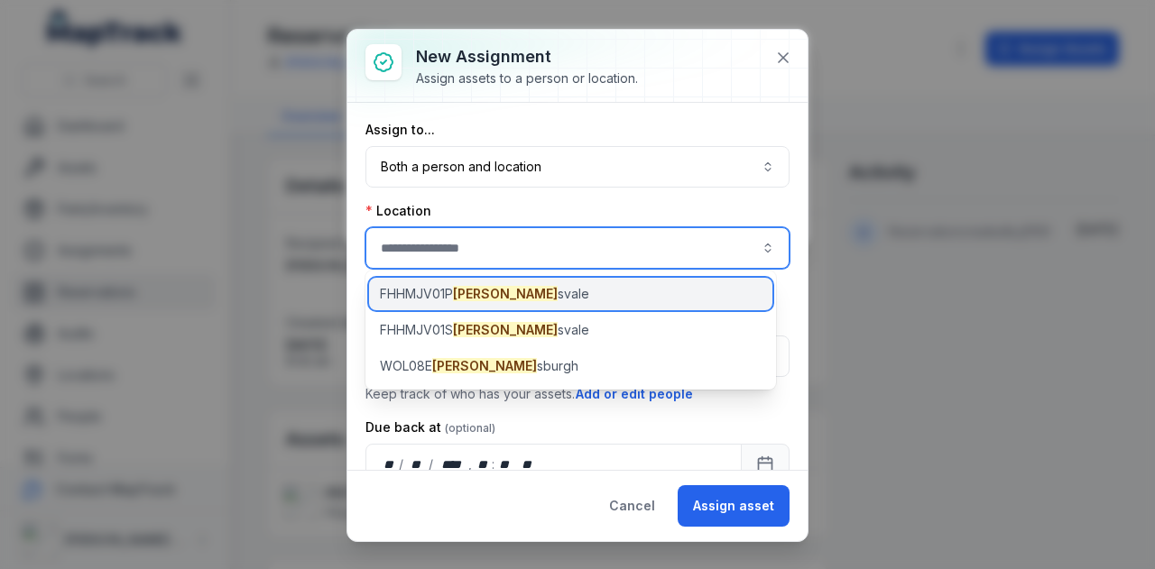
click at [520, 290] on span "FHHMJV01P Helen svale" at bounding box center [484, 294] width 209 height 18
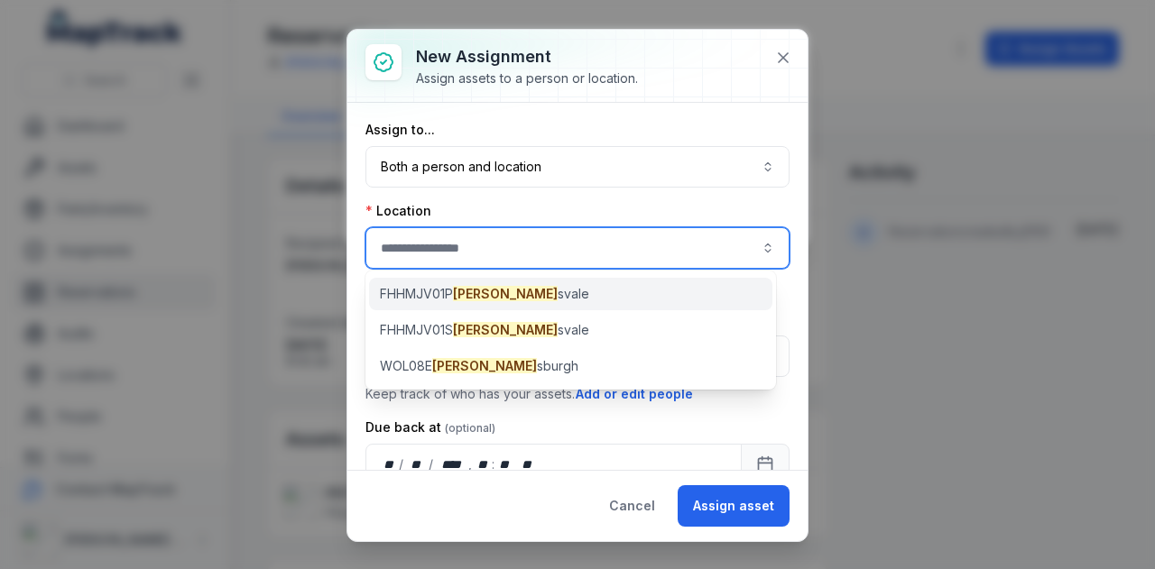
type input "**********"
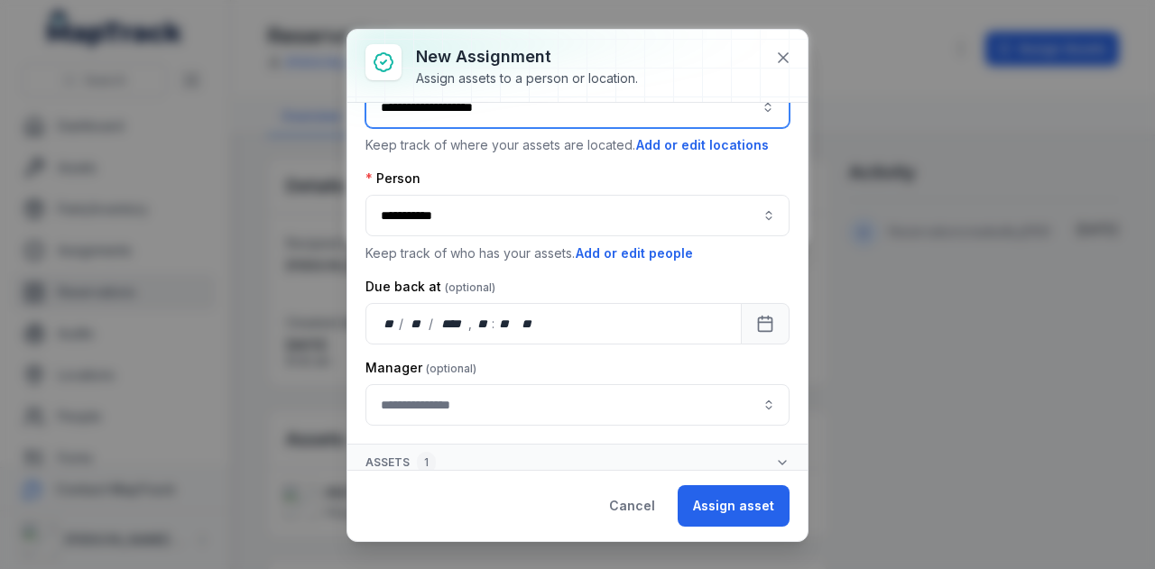
scroll to position [145, 0]
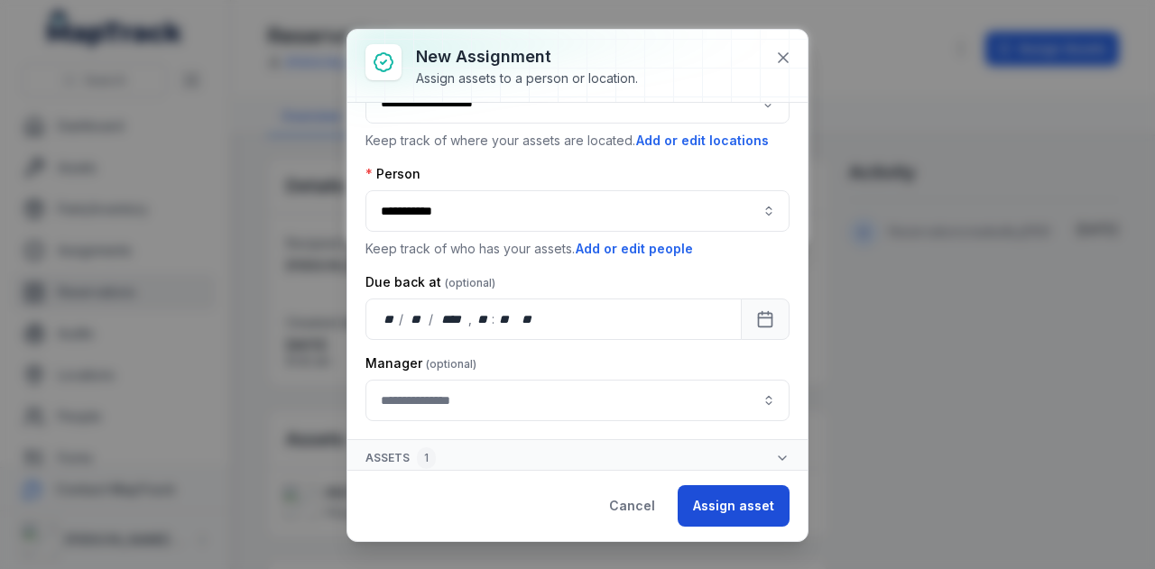
click at [746, 502] on button "Assign asset" at bounding box center [733, 505] width 112 height 41
